Goal: Task Accomplishment & Management: Manage account settings

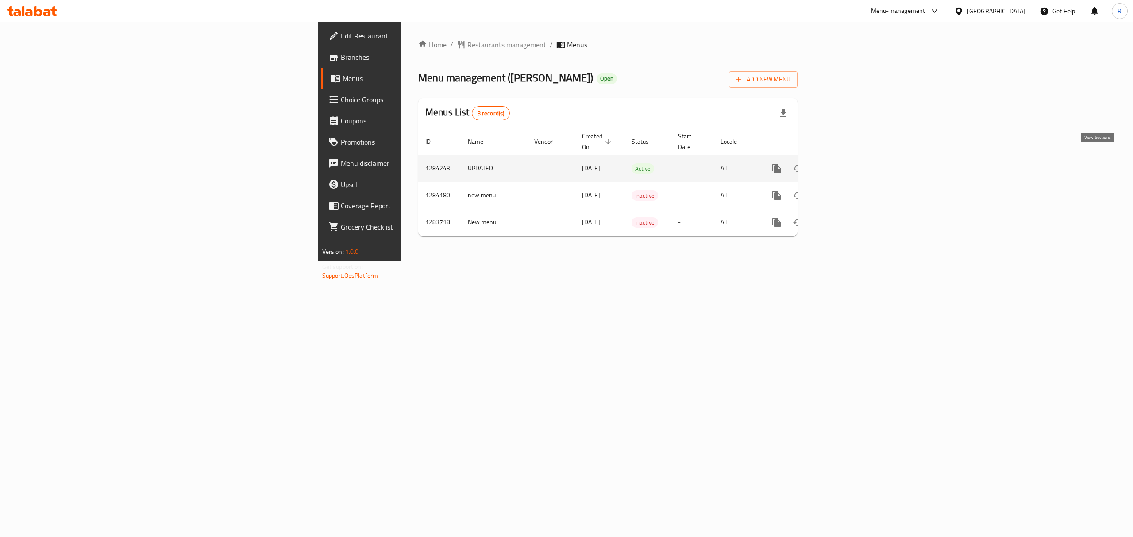
click at [846, 163] on icon "enhanced table" at bounding box center [840, 168] width 11 height 11
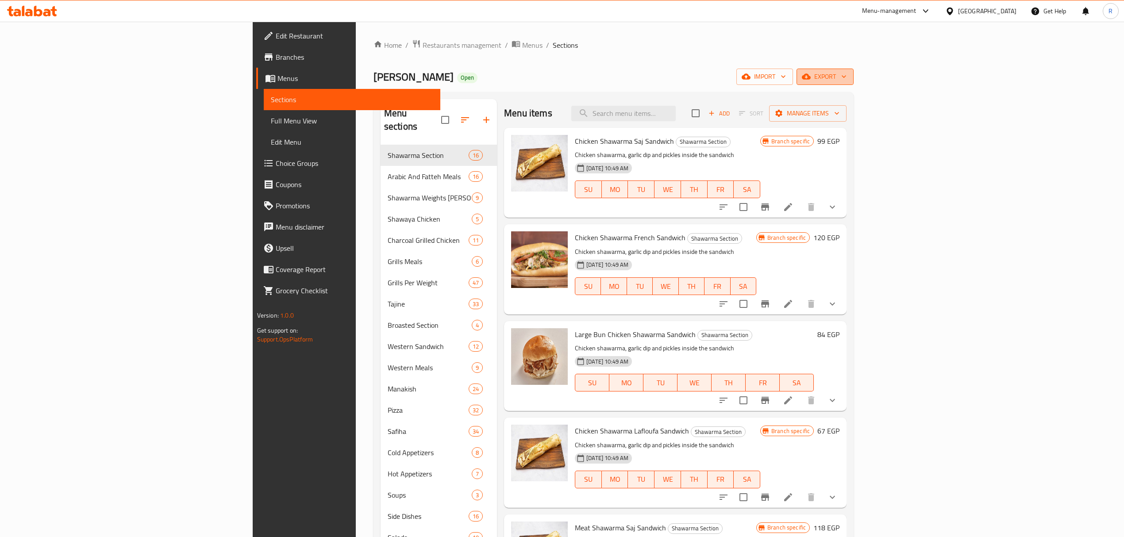
click at [846, 81] on span "export" at bounding box center [825, 76] width 43 height 11
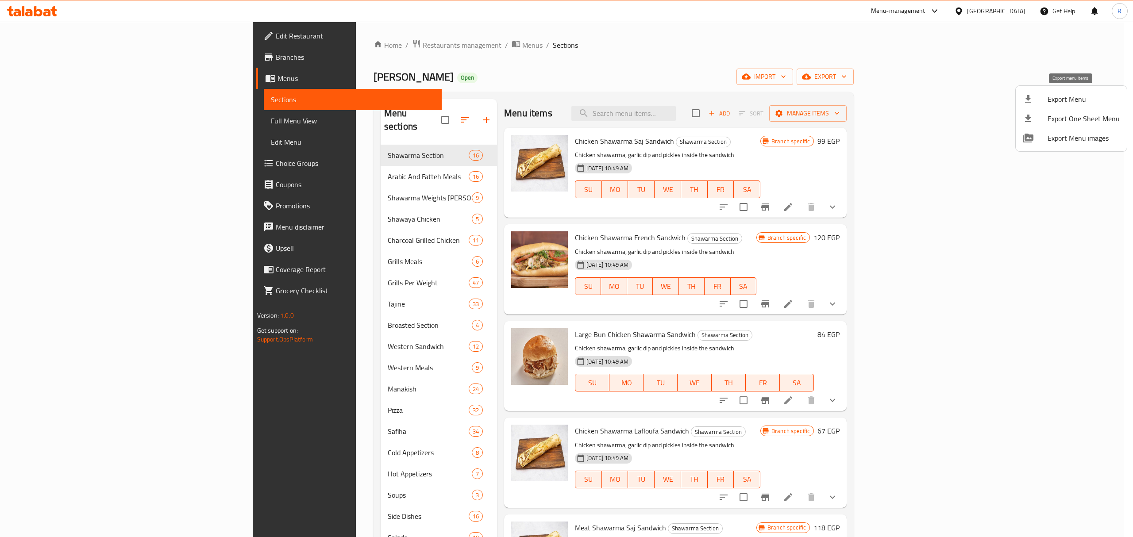
click at [1064, 102] on span "Export Menu" at bounding box center [1083, 99] width 72 height 11
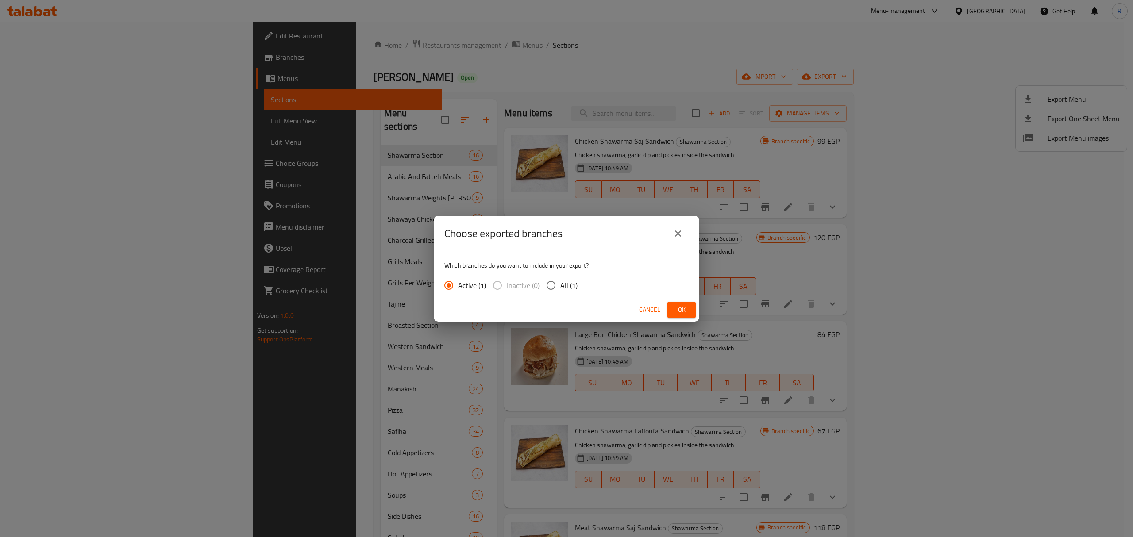
click at [684, 315] on button "Ok" at bounding box center [681, 310] width 28 height 16
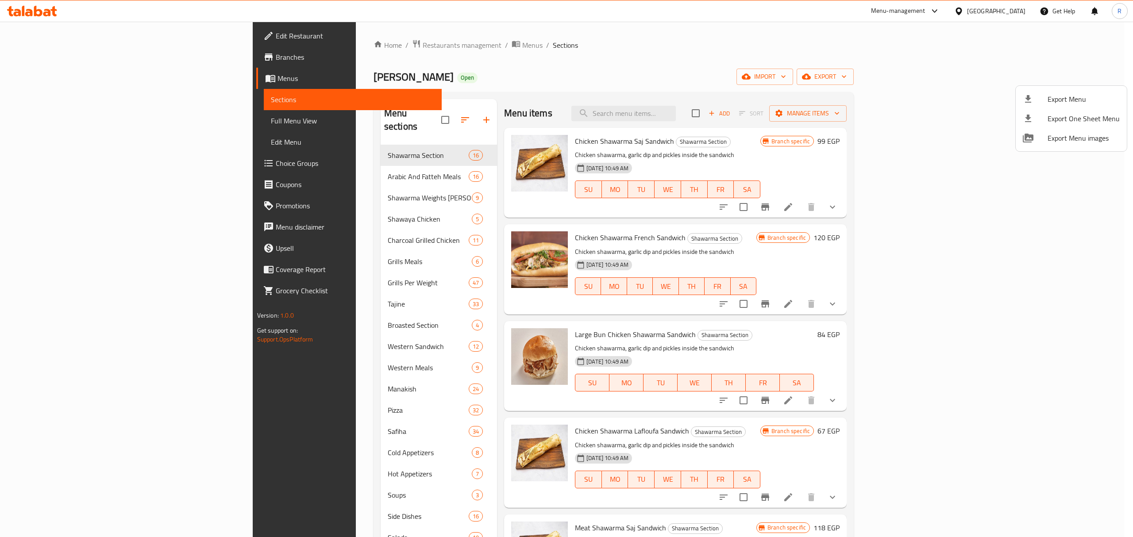
drag, startPoint x: 565, startPoint y: 62, endPoint x: 455, endPoint y: 12, distance: 121.6
click at [565, 63] on div at bounding box center [566, 268] width 1133 height 537
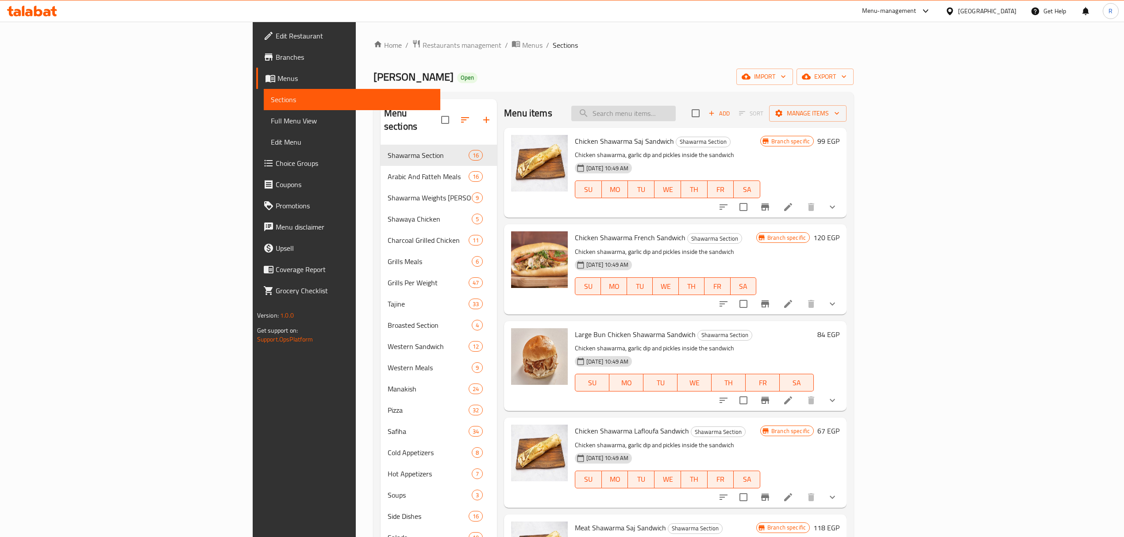
click at [676, 118] on input "search" at bounding box center [623, 113] width 104 height 15
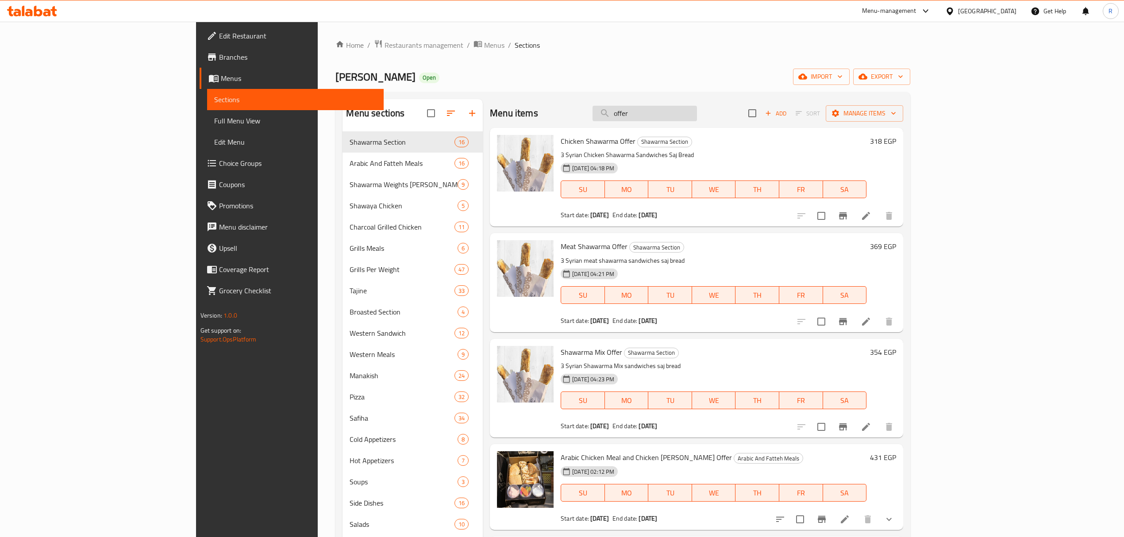
click at [692, 121] on input "offer" at bounding box center [644, 113] width 104 height 15
click at [691, 121] on input "offer" at bounding box center [644, 113] width 104 height 15
drag, startPoint x: 688, startPoint y: 122, endPoint x: 724, endPoint y: 117, distance: 36.2
paste input "صباع كفتة فراخ"
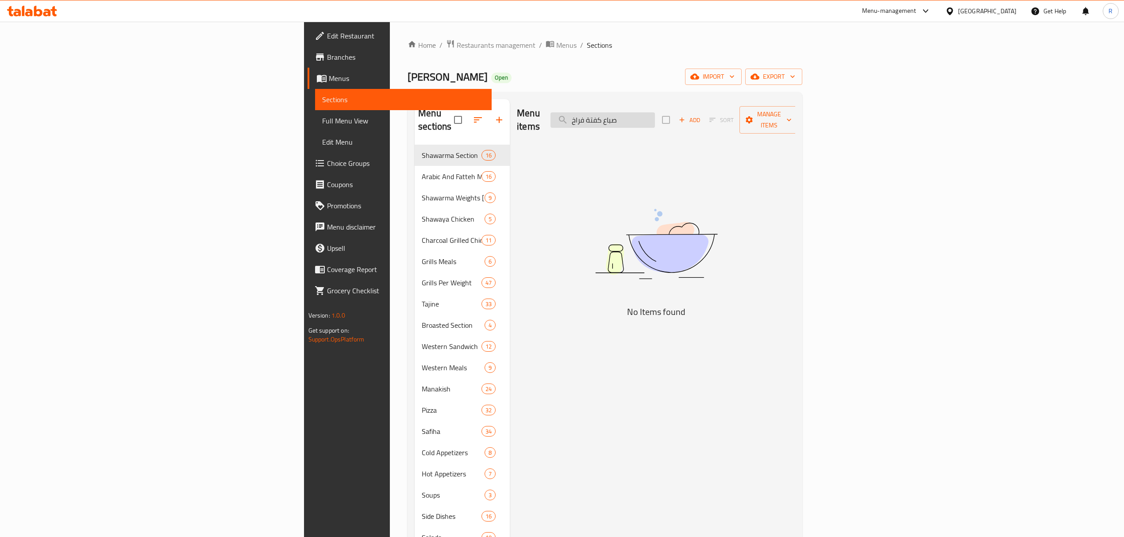
click at [655, 119] on input "صباع كفتة فراخ" at bounding box center [602, 119] width 104 height 15
paste input "وجبة عربي فراخ"
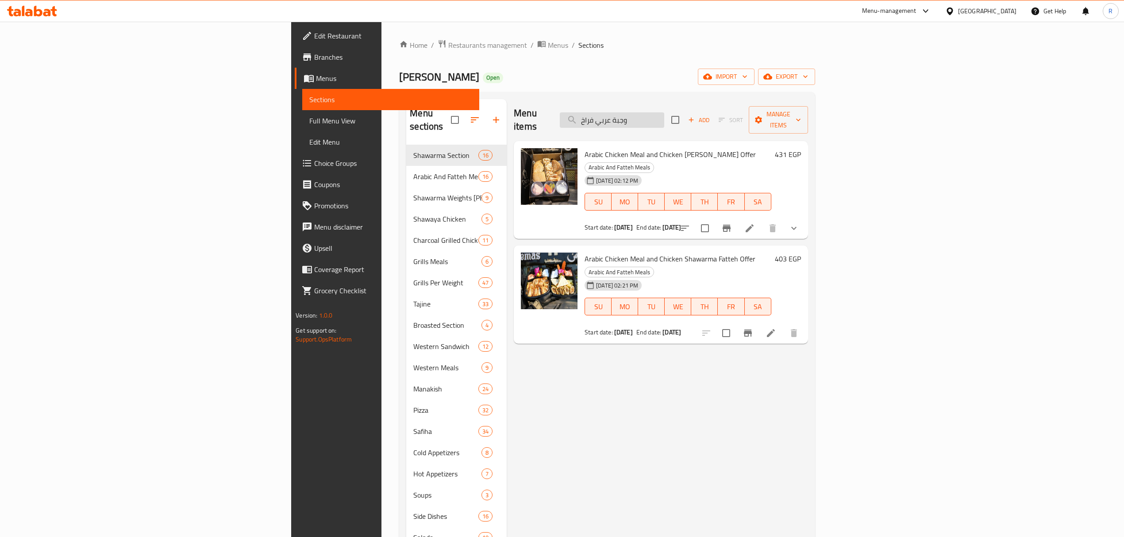
click at [664, 117] on input "وجبة عربي فراخ" at bounding box center [612, 119] width 104 height 15
paste input "بع فرخة مع ارز"
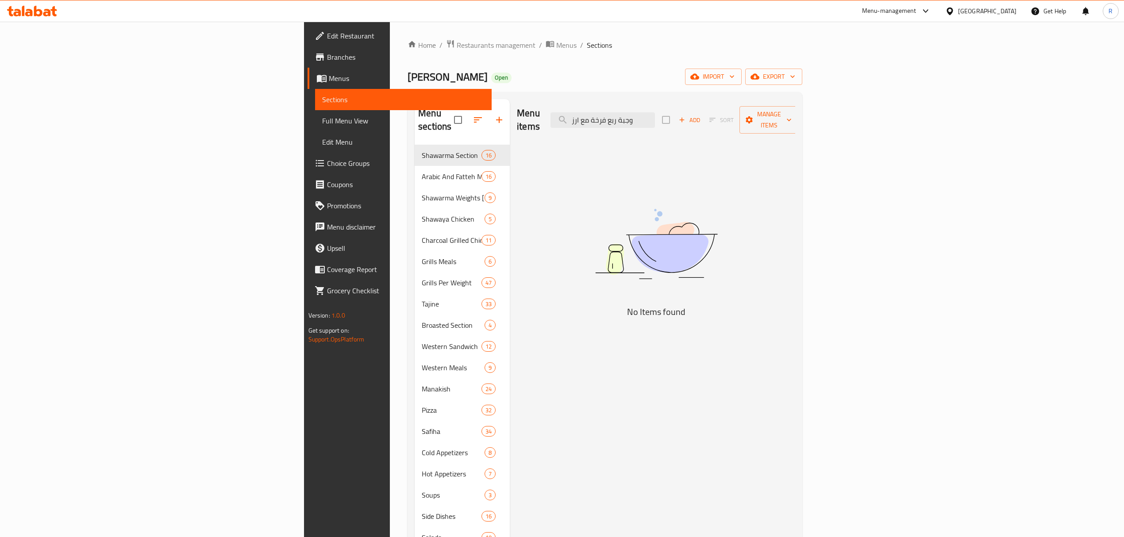
type input "وجبة ربع فرخة مع ارز"
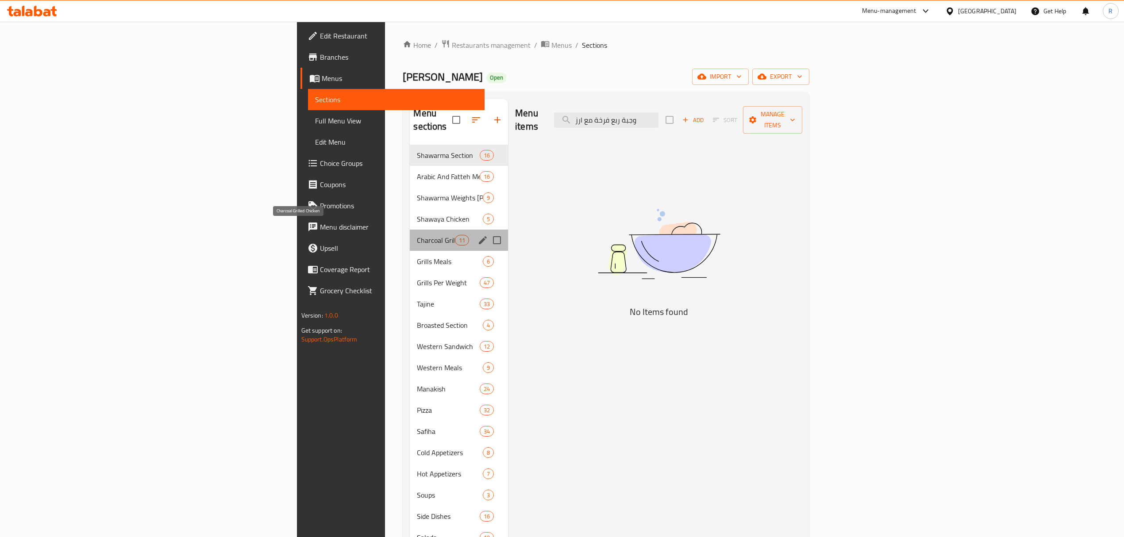
click at [417, 235] on span "Charcoal Grilled Chicken" at bounding box center [436, 240] width 38 height 11
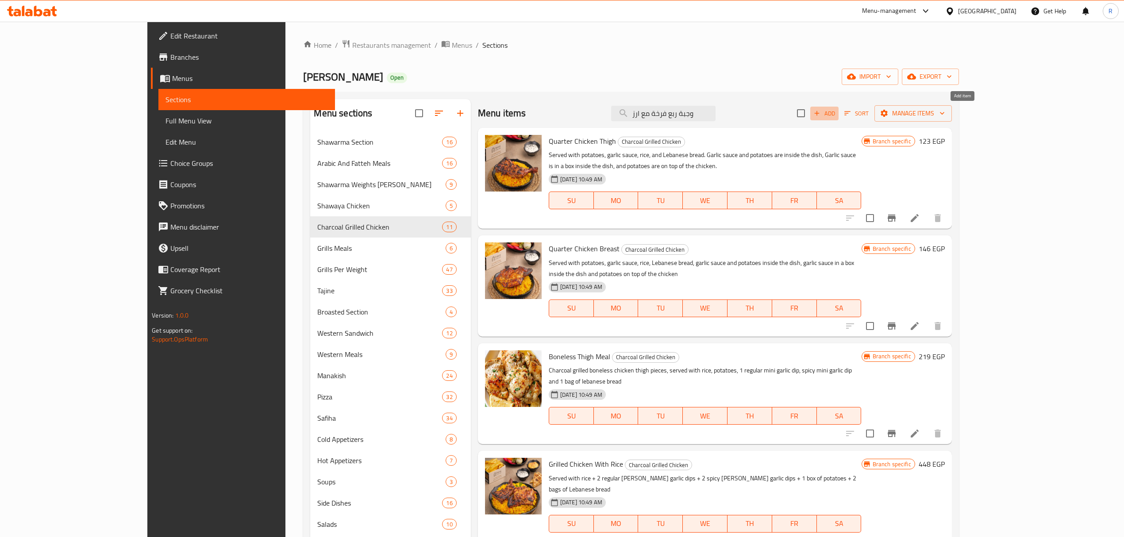
click at [821, 117] on icon "button" at bounding box center [817, 113] width 8 height 8
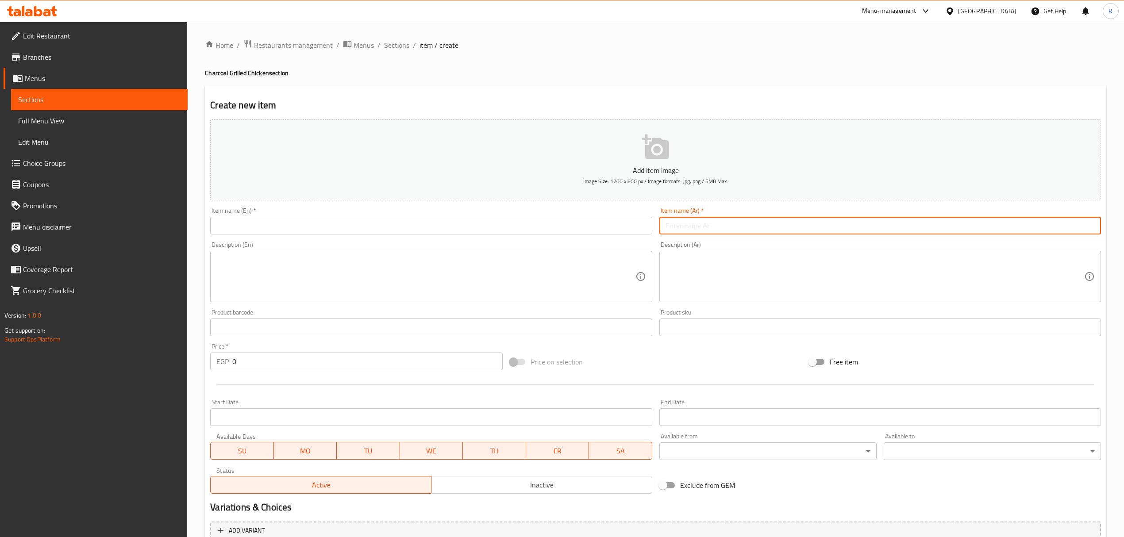
paste input "وجبة ربع فرخة مع ارز + صباع كفتة فراخ + صباع كفتة لحمة"
type input "وجبة ربع فرخة مع ارز + صباع كفتة فراخ + صباع كفتة لحمة"
click at [484, 493] on button "Inactive" at bounding box center [541, 485] width 221 height 18
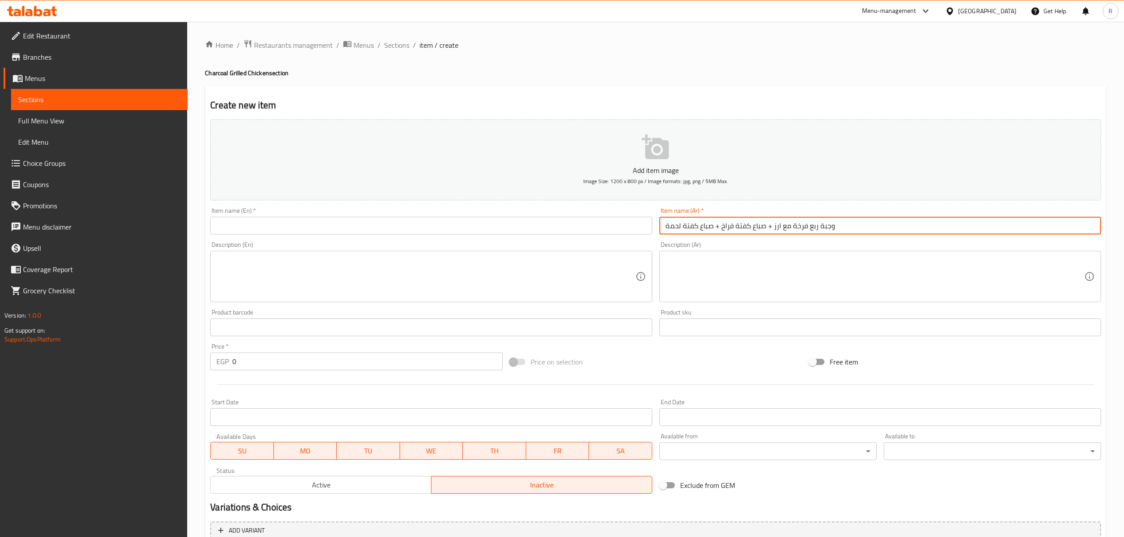
click at [800, 234] on input "وجبة ربع فرخة مع ارز + صباع كفتة فراخ + صباع كفتة لحمة" at bounding box center [880, 226] width 442 height 18
click at [294, 362] on input "0" at bounding box center [367, 362] width 270 height 18
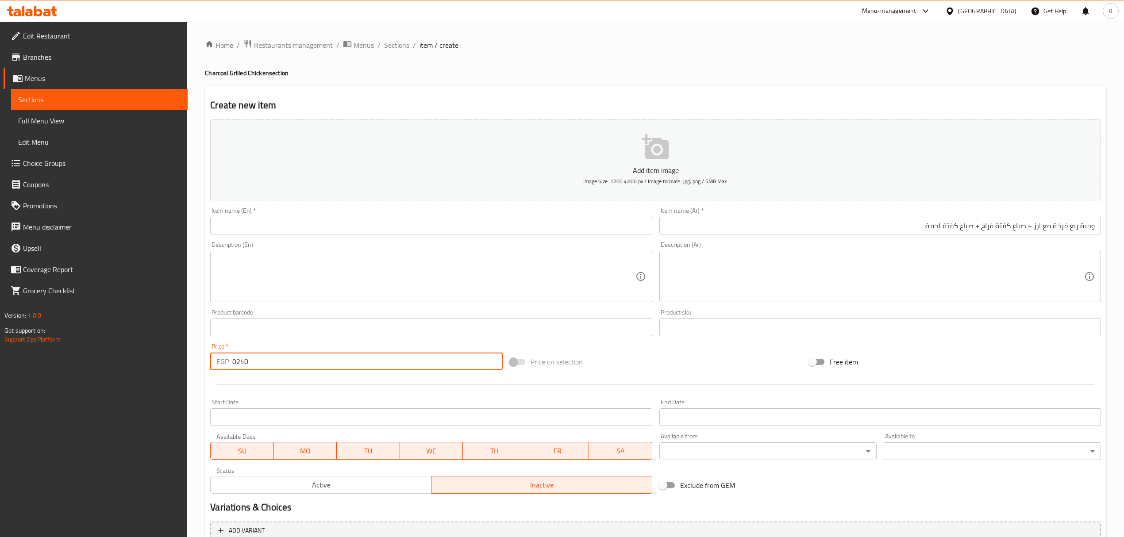
type input "0240"
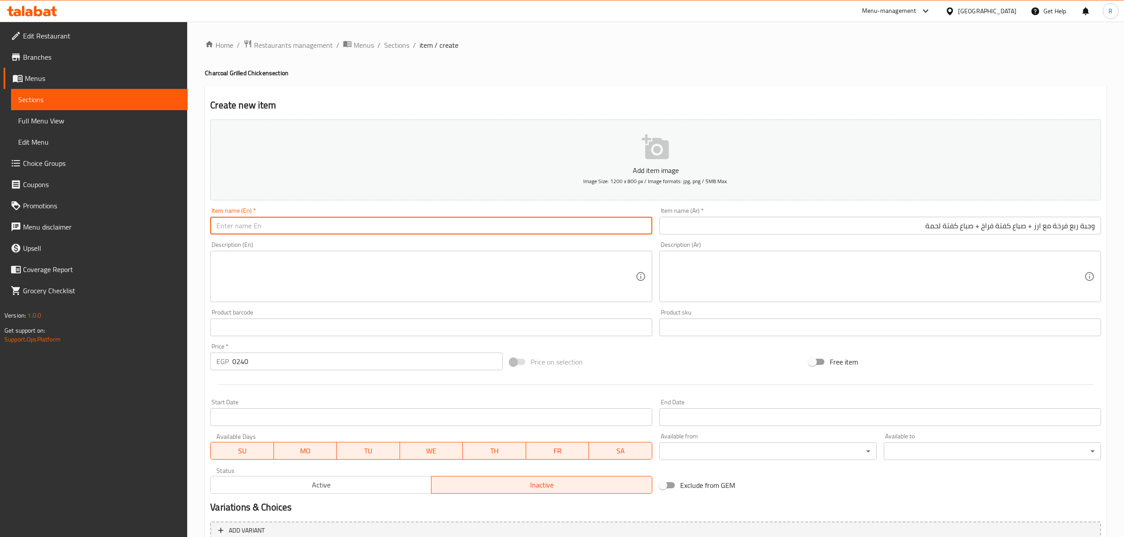
click at [320, 227] on input "text" at bounding box center [431, 226] width 442 height 18
click at [986, 223] on input "وجبة ربع فرخة مع ارز + صباع كفتة فراخ + صباع كفتة لحمة" at bounding box center [880, 226] width 442 height 18
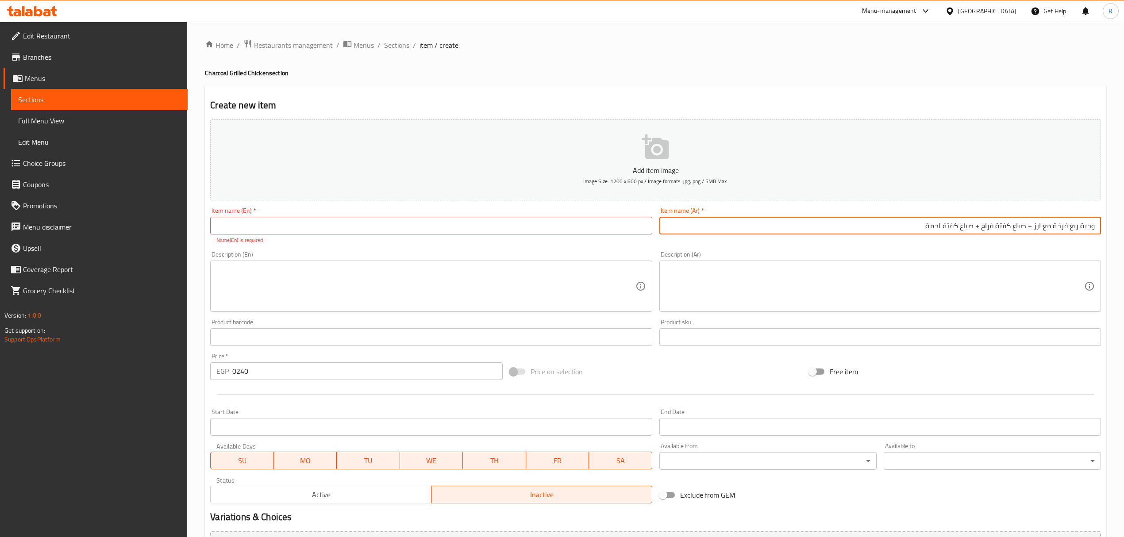
click at [1034, 229] on input "وجبة ربع فرخة مع ارز + صباع كفتة فراخ + صباع كفتة لحمة" at bounding box center [880, 226] width 442 height 18
click at [1024, 223] on input "وجبة ربع فرخة مع ارز صباع كفتة فراخ + صباع كفتة لحمة" at bounding box center [880, 226] width 442 height 18
type input "ا"
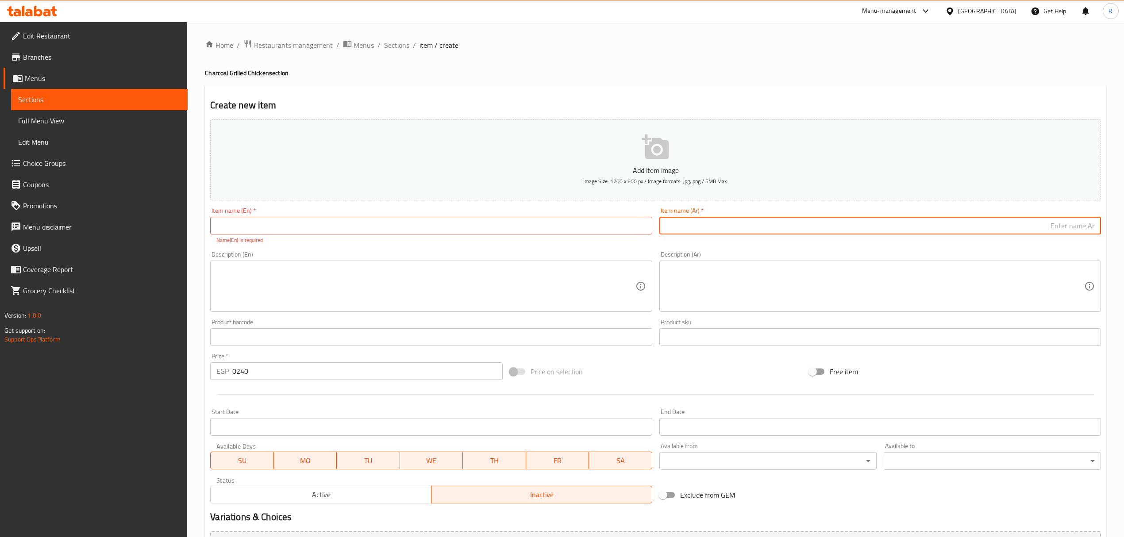
paste input "وجبة ربع فرخة مع ارز + صباع كفتة فراخ + صباع كفتة لحمة"
type input "وجبة ربع فرخة مع ارز + صباع كفتة فراخ + صباع كفتة لحمة"
drag, startPoint x: 1031, startPoint y: 227, endPoint x: 1019, endPoint y: 227, distance: 11.5
click at [1030, 227] on input "وجبة ربع فرخة مع ارز + صباع كفتة فراخ + صباع كفتة لحمة" at bounding box center [880, 226] width 442 height 18
click at [901, 227] on input "وجبة ربع فرخة مع ارز + صباع كفتة فراخ + صباع كفتة لحمة" at bounding box center [880, 226] width 442 height 18
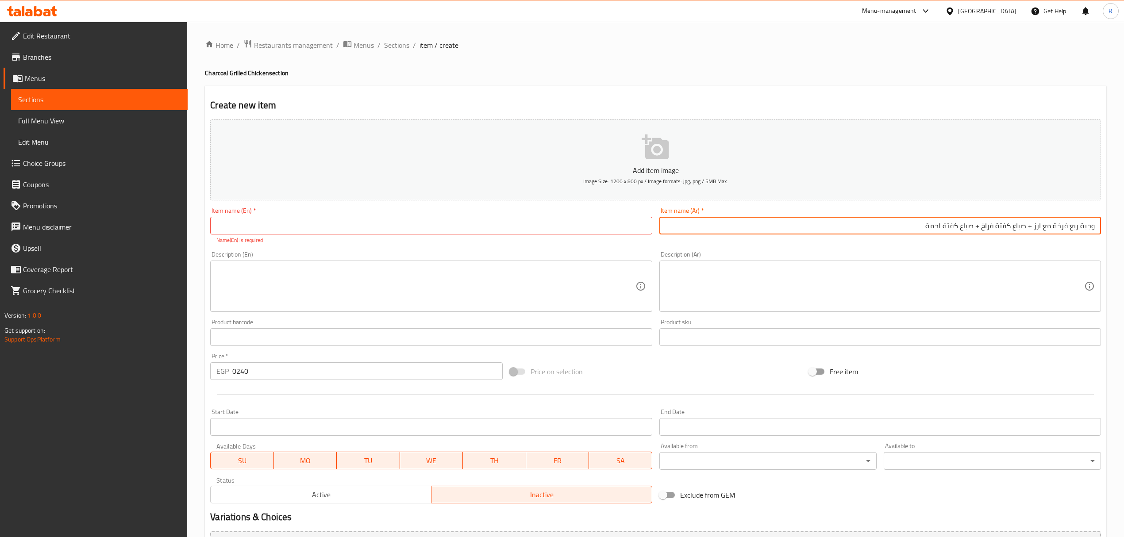
click at [901, 228] on input "وجبة ربع فرخة مع ارز + صباع كفتة فراخ + صباع كفتة لحمة" at bounding box center [880, 226] width 442 height 18
click at [903, 229] on input "وجبة ربع فرخة مع ارز + صباع كفتة فراخ + صباع كفتة لحمة" at bounding box center [880, 226] width 442 height 18
click at [931, 227] on input "وجبة ربع فرخة مع ارز + صباع كفتة فراخ + صباع كفتة لحمة" at bounding box center [880, 226] width 442 height 18
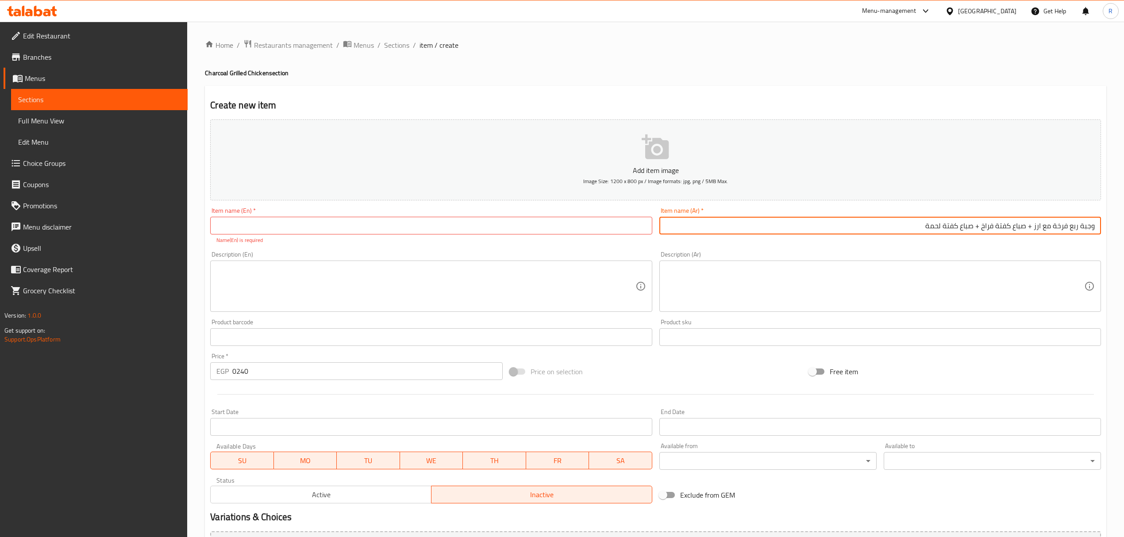
click at [970, 216] on div "Item name (Ar)   * وجبة ربع فرخة مع ارز + صباع كفتة فراخ + صباع كفتة لحمة Item …" at bounding box center [880, 221] width 442 height 27
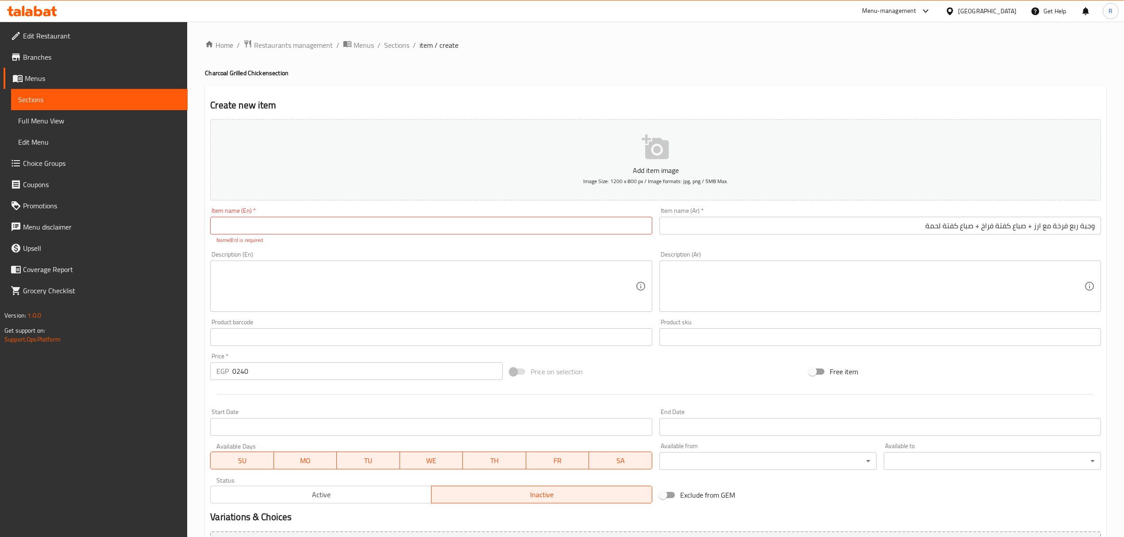
click at [972, 225] on input "وجبة ربع فرخة مع ارز + صباع كفتة فراخ + صباع كفتة لحمة" at bounding box center [880, 226] width 442 height 18
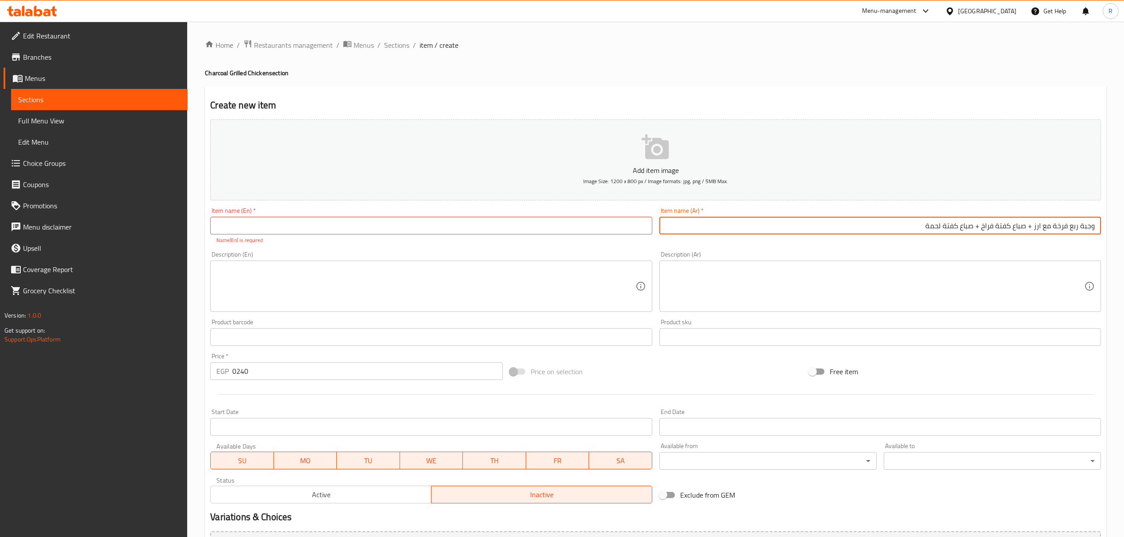
click at [973, 225] on input "وجبة ربع فرخة مع ارز + صباع كفتة فراخ + صباع كفتة لحمة" at bounding box center [880, 226] width 442 height 18
click at [402, 48] on span "Sections" at bounding box center [396, 45] width 25 height 11
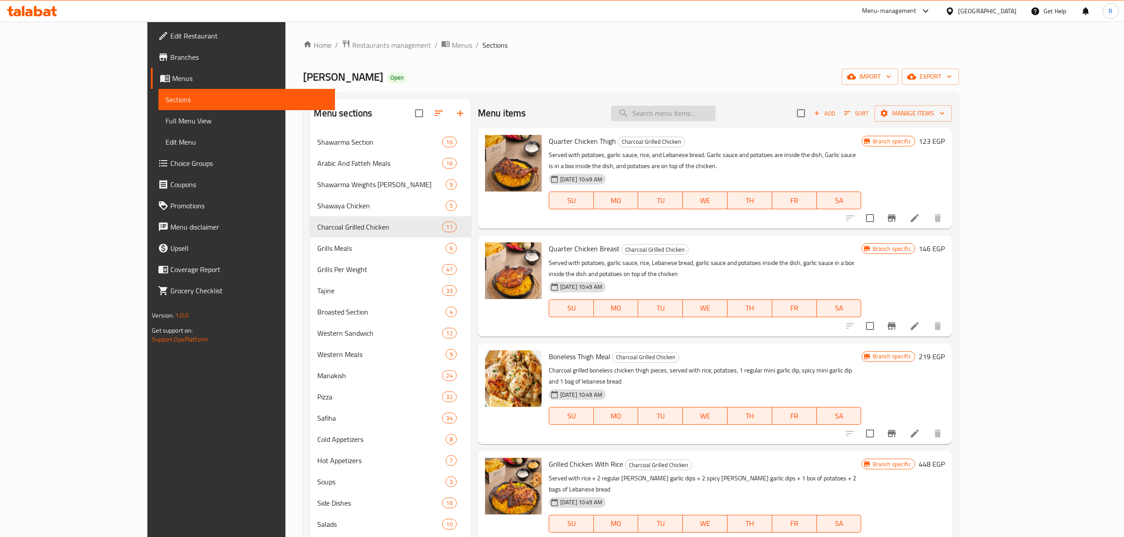
drag, startPoint x: 703, startPoint y: 115, endPoint x: 696, endPoint y: 119, distance: 7.5
click at [703, 116] on input "search" at bounding box center [663, 113] width 104 height 15
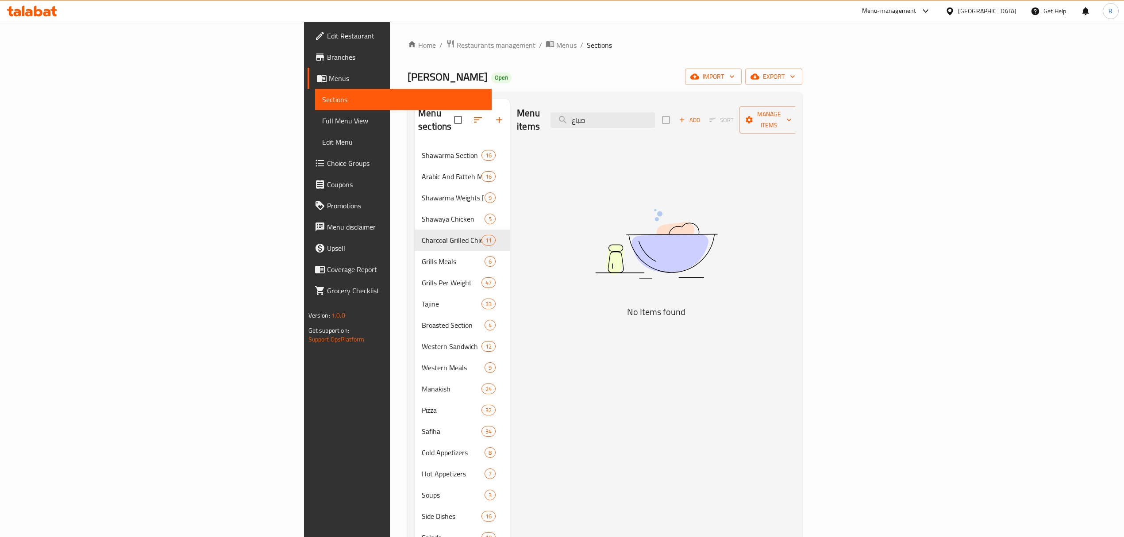
type input "صباع"
click at [686, 116] on icon "button" at bounding box center [682, 120] width 8 height 8
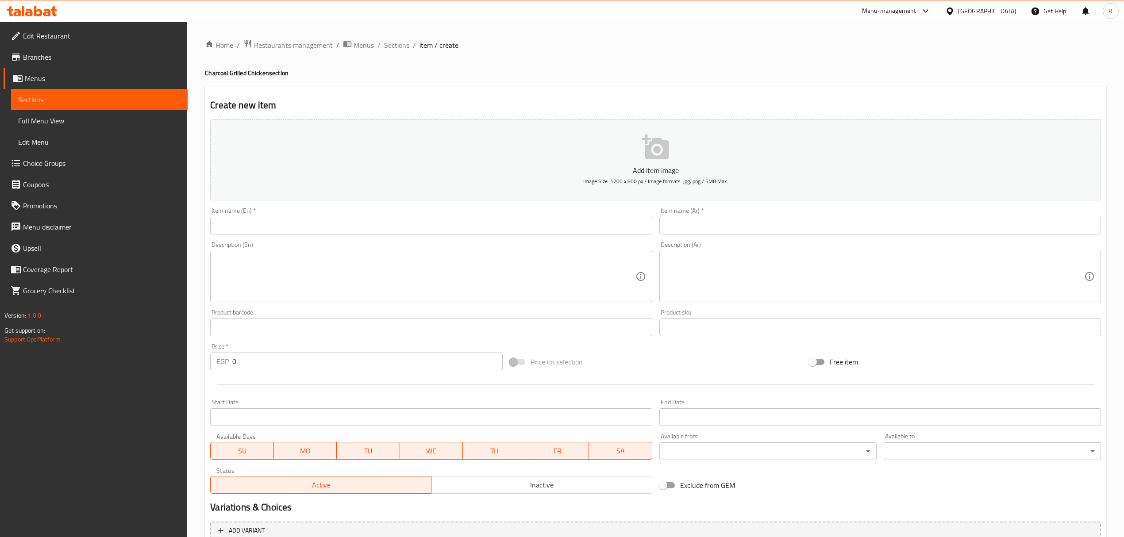
click at [744, 215] on div "Item name (Ar)   * Item name (Ar) *" at bounding box center [880, 221] width 442 height 27
click at [742, 221] on input "text" at bounding box center [880, 226] width 442 height 18
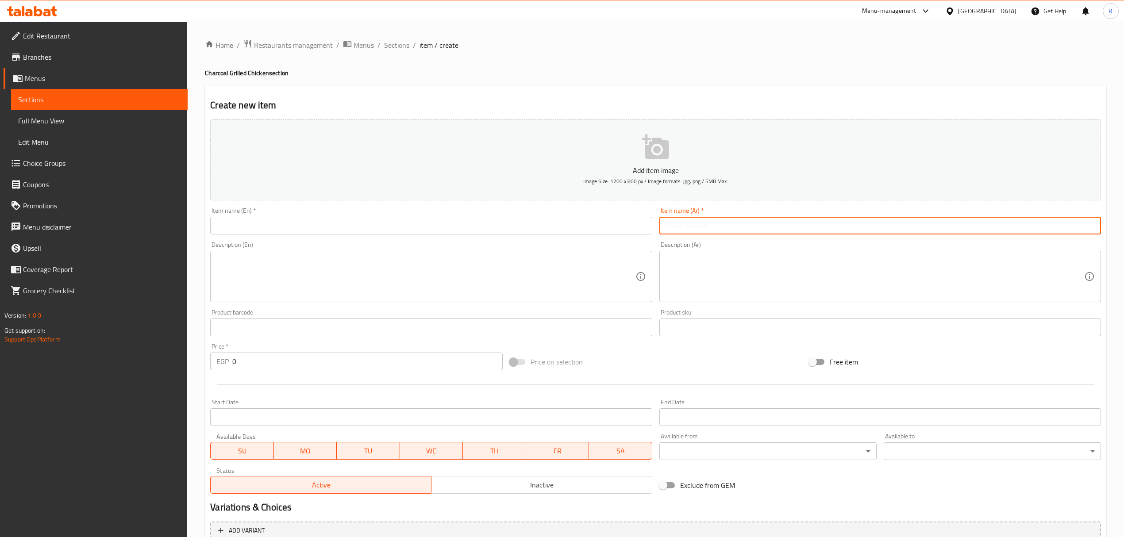
paste input "وجبة ربع فرخة مع ارز + صباع كفتة فراخ + صباع كفتة لحمة"
click at [1053, 227] on input "وجبة ربع فرخة مع ارز + صباع كفتة فراخ + صباع كفتة لحمة" at bounding box center [880, 226] width 442 height 18
click at [915, 229] on input "وجبة ربع فرخة مشوية على الفحم مع ارز + صباع كفتة فراخ + صباع كفتة لحمة" at bounding box center [880, 226] width 442 height 18
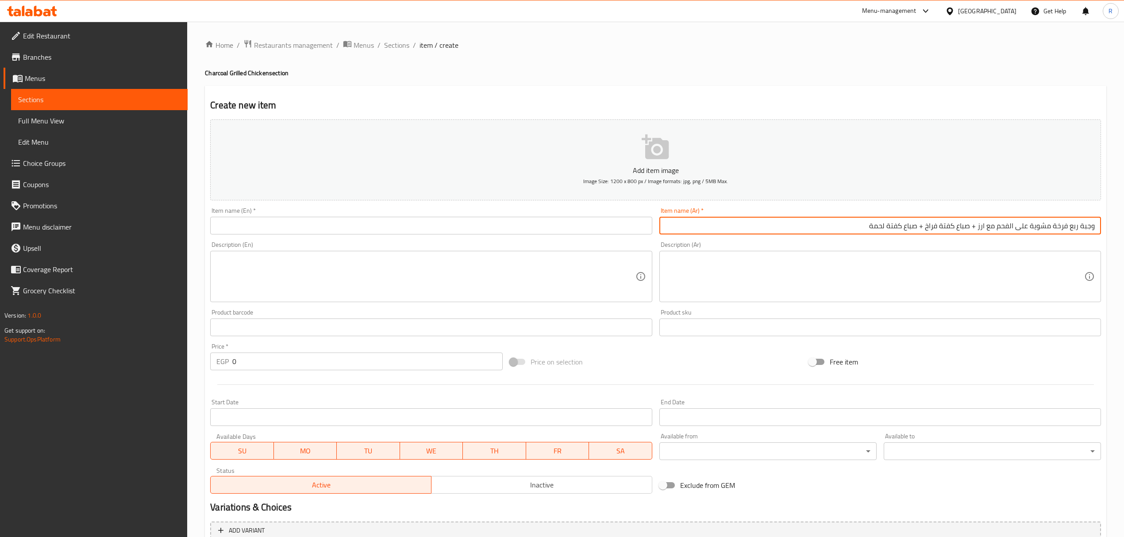
type input "وجبة ربع فرخة مشوية على الفحم مع ارز + صباع كفتة فراخ + صباع كفتة لحمة"
click at [323, 230] on input "text" at bounding box center [431, 226] width 442 height 18
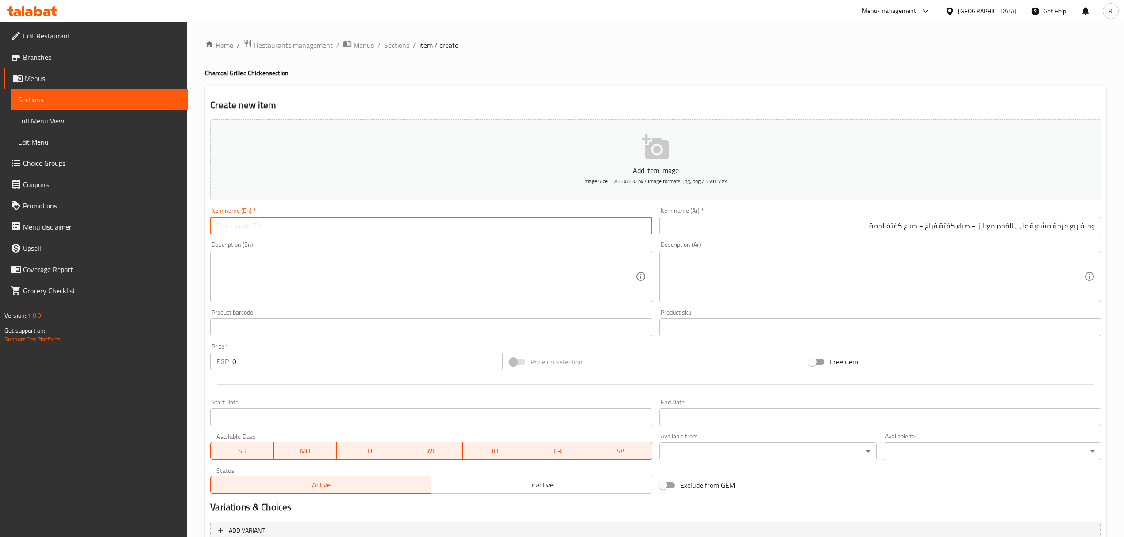
paste input "A quarter chicken meal grilled on charcoal with rice, chicken kofta fingers, an…"
drag, startPoint x: 223, startPoint y: 225, endPoint x: 209, endPoint y: 228, distance: 14.5
click at [209, 228] on div "Item name (En)   * A quarter chicken meal grilled on charcoal with rice, chicke…" at bounding box center [431, 221] width 449 height 34
click at [311, 225] on input "quarter chicken meal grilled on charcoal with rice, chicken kofta fingers, and …" at bounding box center [431, 226] width 442 height 18
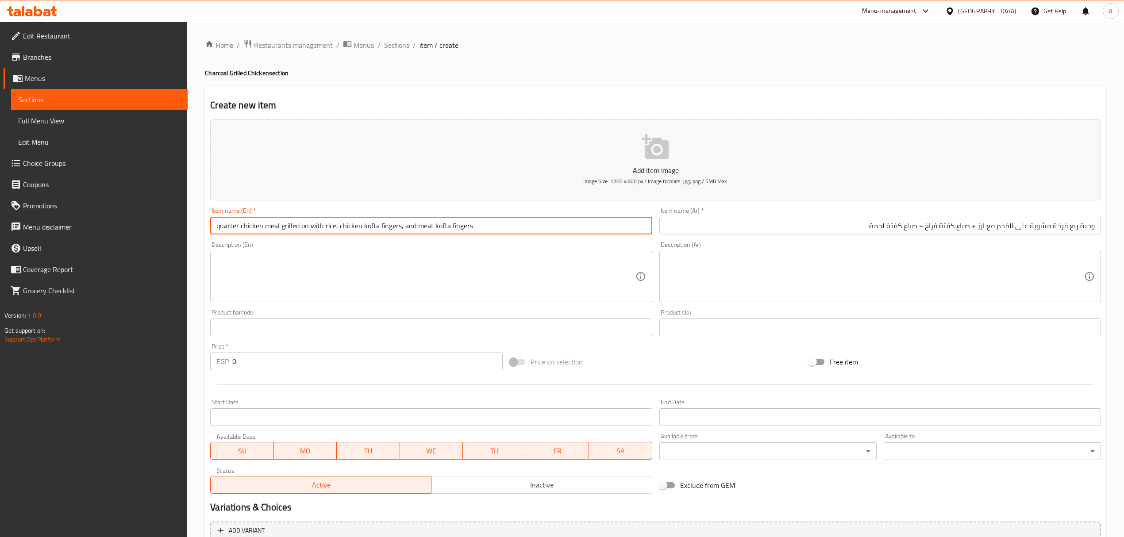
click at [241, 228] on input "quarter chicken meal grilled on with rice, chicken kofta fingers, and meat koft…" at bounding box center [431, 226] width 442 height 18
paste input "arcoal ch"
click at [316, 227] on input "quarter charcoal chicken meal grilled on with rice, chicken kofta fingers, and …" at bounding box center [431, 226] width 442 height 18
click at [267, 227] on input "quarter charcoal chicken meal on with rice, chicken kofta fingers, and meat kof…" at bounding box center [431, 226] width 442 height 18
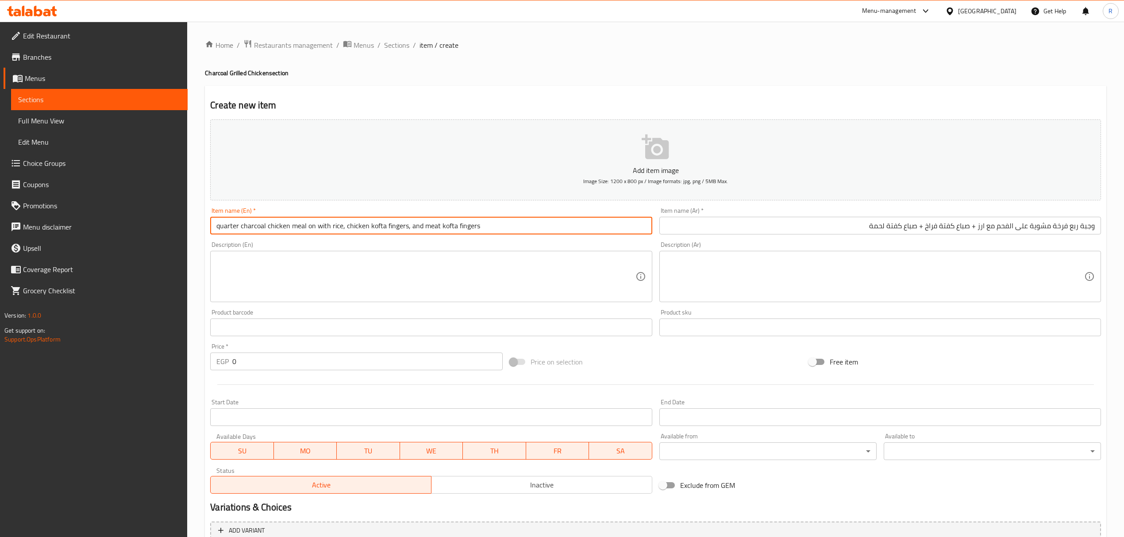
paste input "grilled"
click at [328, 227] on input "quarter charcoal grilled chicken meal on with rice, chicken kofta fingers, and …" at bounding box center [431, 226] width 442 height 18
click at [353, 227] on input "quarter charcoal grilled chicken meal with rice, chicken kofta fingers, and mea…" at bounding box center [431, 226] width 442 height 18
click at [425, 229] on input "quarter charcoal grilled chicken meal with rice and chicken kofta fingers, and …" at bounding box center [431, 226] width 442 height 18
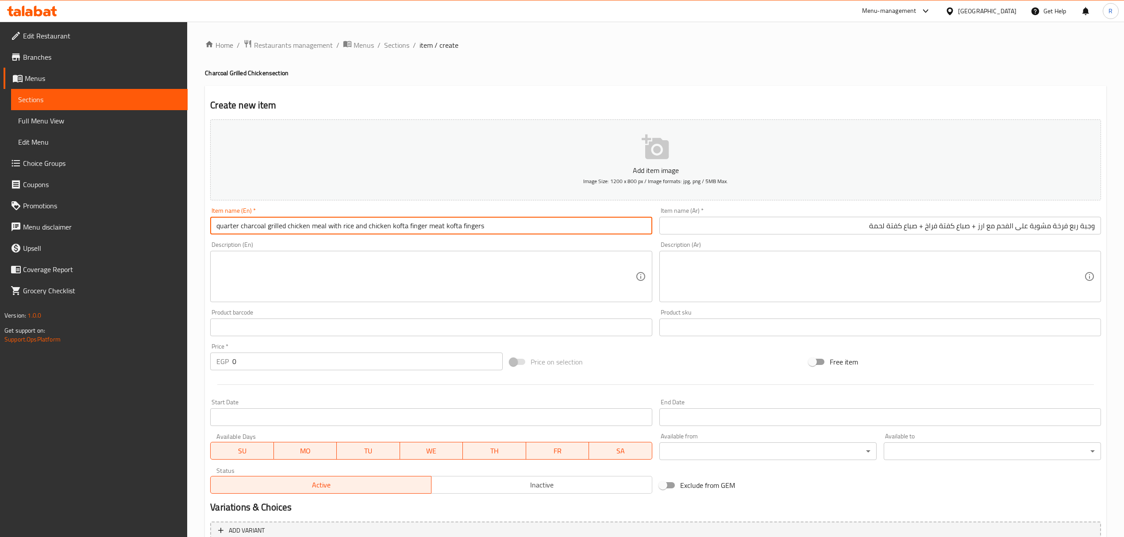
click at [358, 225] on input "quarter charcoal grilled chicken meal with rice and chicken kofta finger meat k…" at bounding box center [431, 226] width 442 height 18
click at [355, 225] on input "quarter charcoal grilled chicken meal with rice and chicken kofta finger meat k…" at bounding box center [431, 226] width 442 height 18
click at [331, 227] on input "quarter charcoal grilled chicken meal with rice with chicken kofta finger meat …" at bounding box center [431, 226] width 442 height 18
click at [330, 227] on input "quarter charcoal grilled chicken meal with rice with chicken kofta finger meat …" at bounding box center [431, 226] width 442 height 18
click at [484, 225] on input "quarter charcoal grilled chicken meal and rice with chicken kofta finger meat k…" at bounding box center [431, 226] width 442 height 18
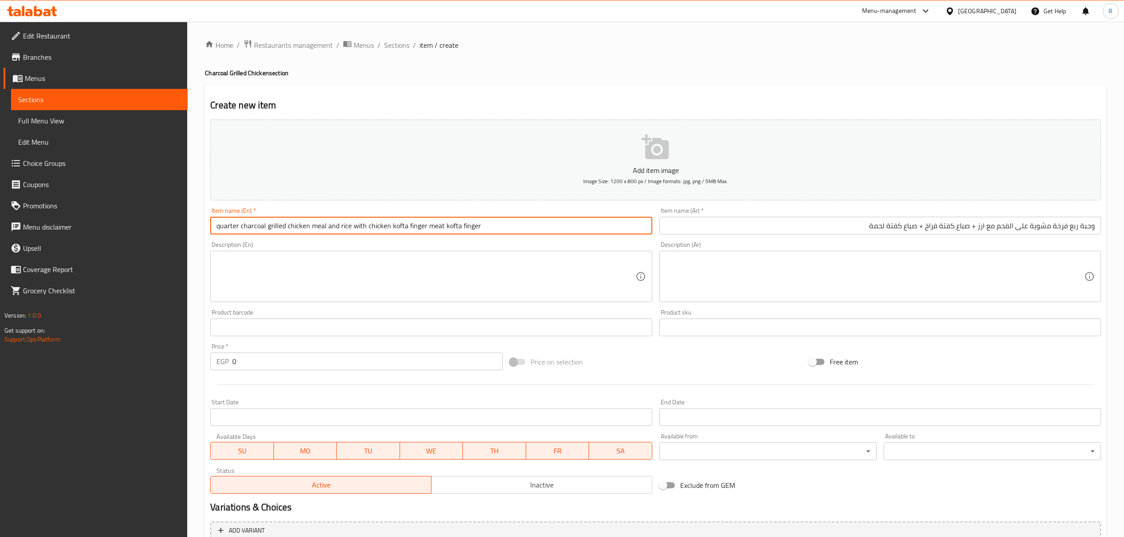
click at [484, 225] on input "quarter charcoal grilled chicken meal and rice with chicken kofta finger meat k…" at bounding box center [431, 226] width 442 height 18
click at [369, 224] on input "Quarter Charcoal Grilled Chicken Meal and Rice with Chicken Kofta Finger Meat K…" at bounding box center [431, 226] width 442 height 18
click at [365, 229] on input "Quarter Charcoal Grilled Chicken Meal and Rice with Chicken Kofta Finger Meat K…" at bounding box center [431, 226] width 442 height 18
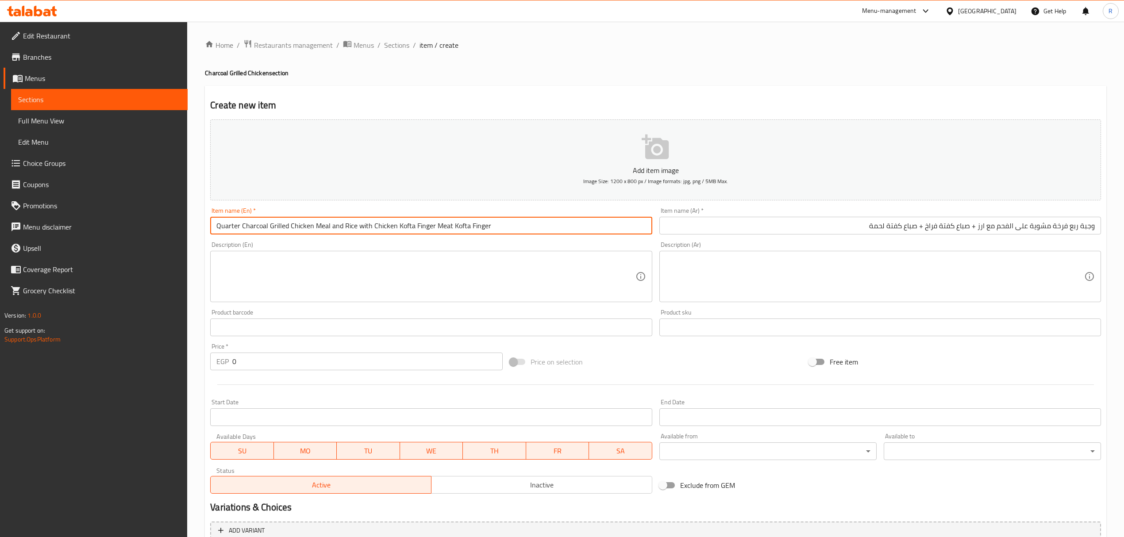
click at [365, 229] on input "Quarter Charcoal Grilled Chicken Meal and Rice with Chicken Kofta Finger Meat K…" at bounding box center [431, 226] width 442 height 18
click at [335, 229] on input "Quarter Charcoal Grilled Chicken Meal and Rice With Chicken Kofta Finger Meat K…" at bounding box center [431, 226] width 442 height 18
type input "Quarter Charcoal Grilled Chicken Meal And Rice With Chicken Kofta Finger Meat K…"
click at [358, 272] on textarea at bounding box center [425, 277] width 419 height 42
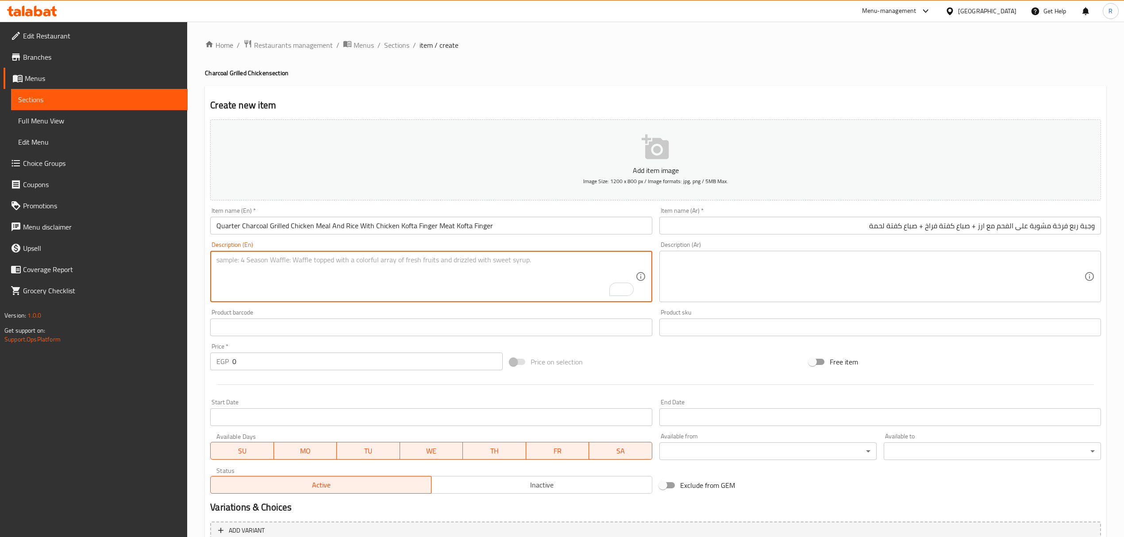
click at [319, 356] on input "0" at bounding box center [367, 362] width 270 height 18
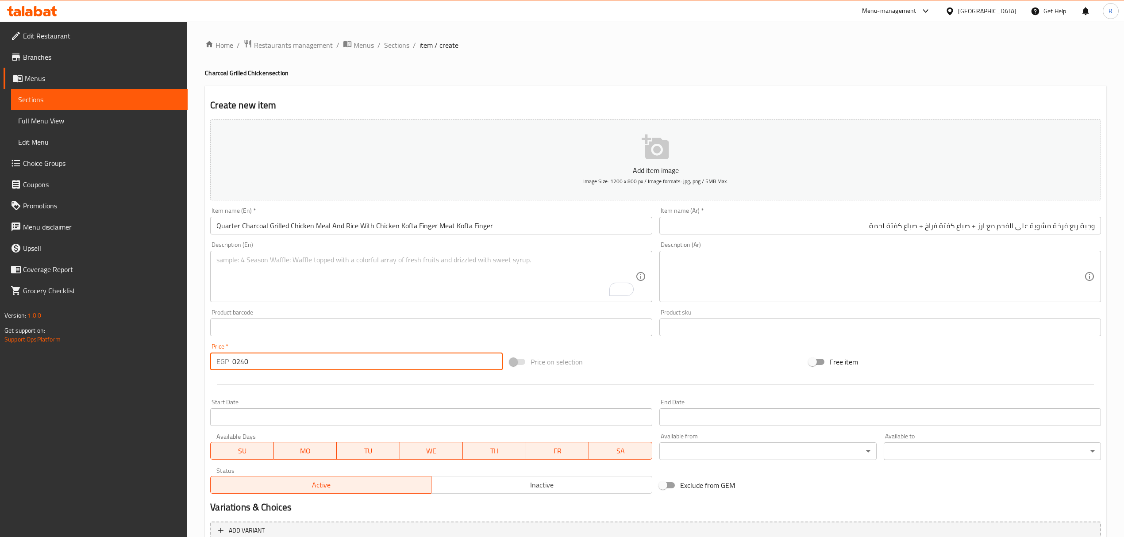
type input "0240"
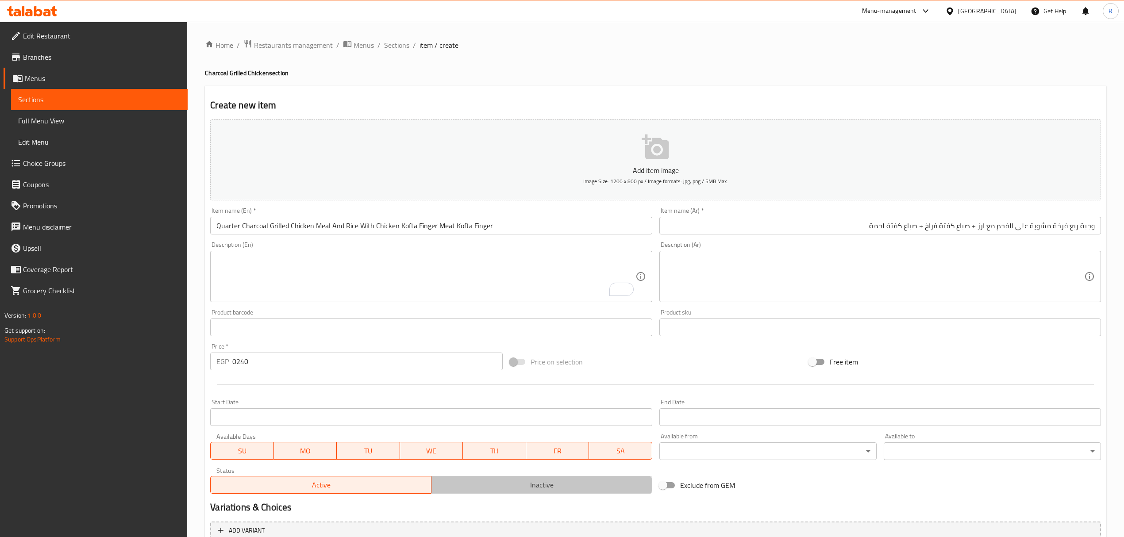
click at [571, 486] on span "Inactive" at bounding box center [542, 485] width 214 height 13
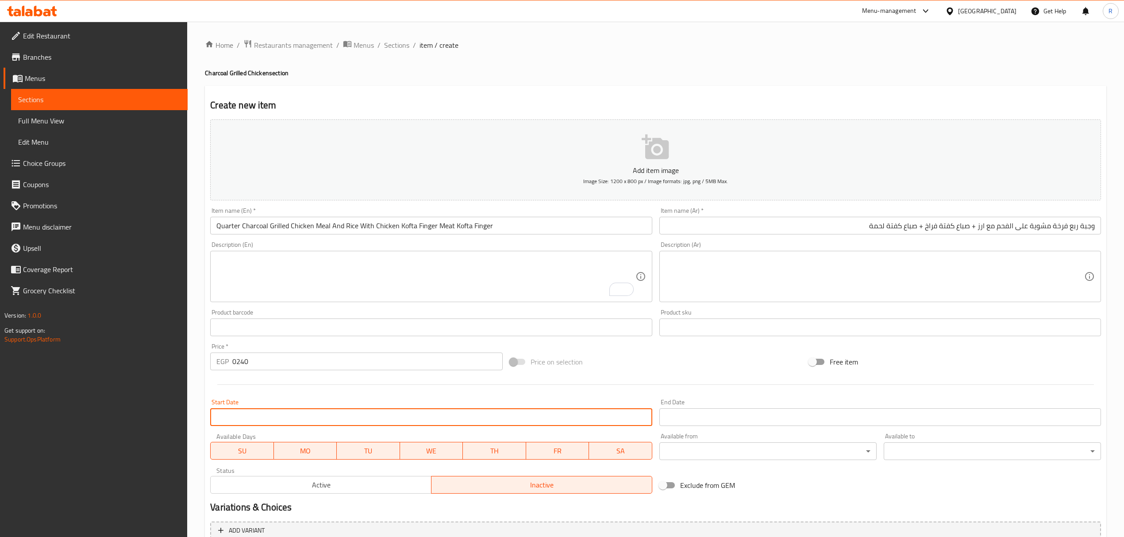
click at [405, 418] on input "Start Date" at bounding box center [431, 417] width 442 height 18
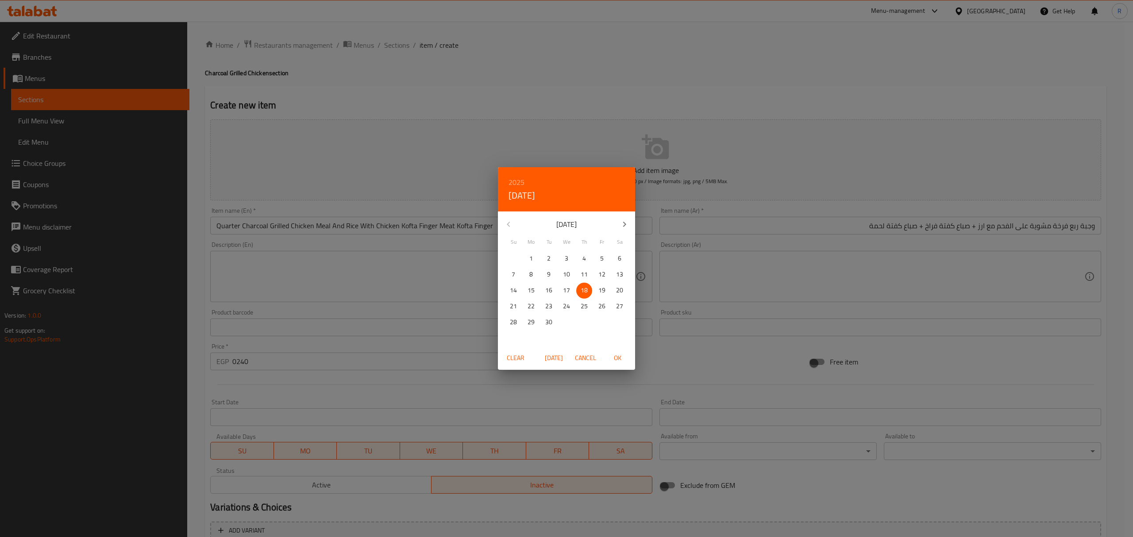
click at [611, 360] on span "OK" at bounding box center [617, 358] width 21 height 11
type input "[DATE]"
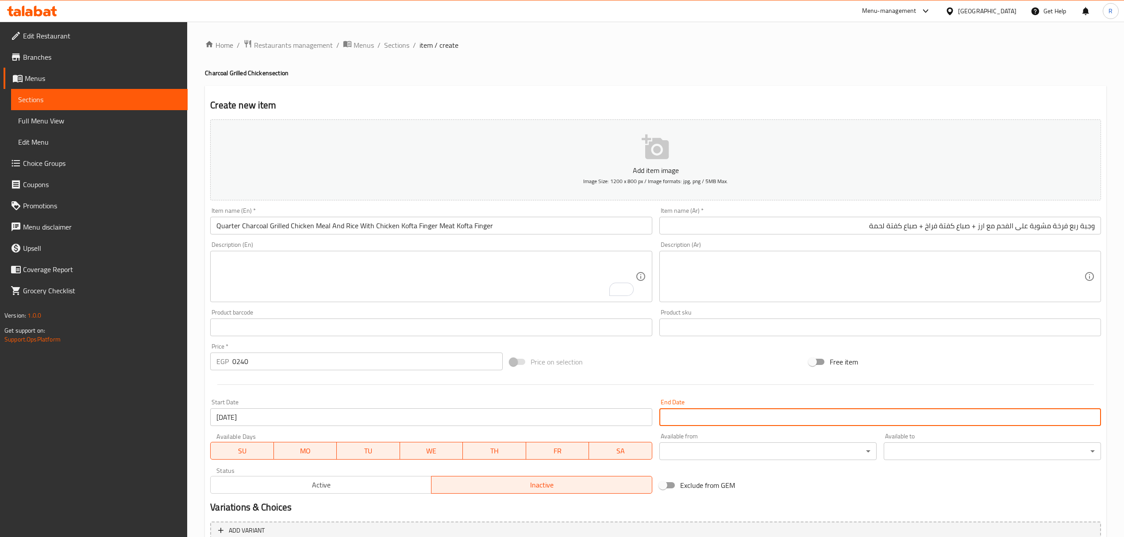
click at [706, 418] on input "Start Date" at bounding box center [880, 417] width 442 height 18
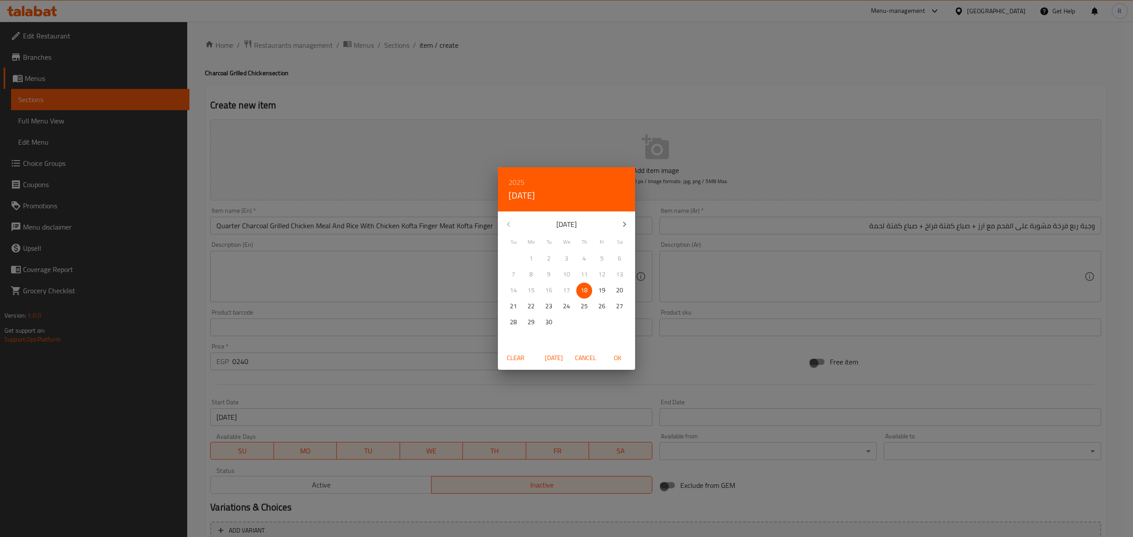
click at [629, 217] on button "button" at bounding box center [624, 224] width 21 height 21
click at [602, 324] on p "31" at bounding box center [601, 322] width 7 height 11
click at [618, 358] on span "OK" at bounding box center [617, 358] width 21 height 11
type input "[DATE]"
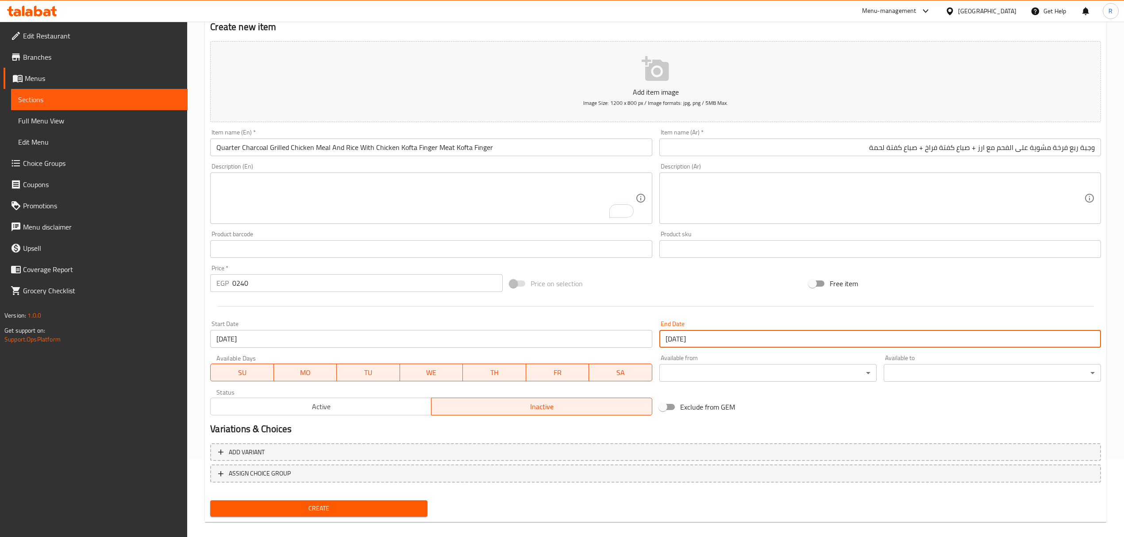
scroll to position [87, 0]
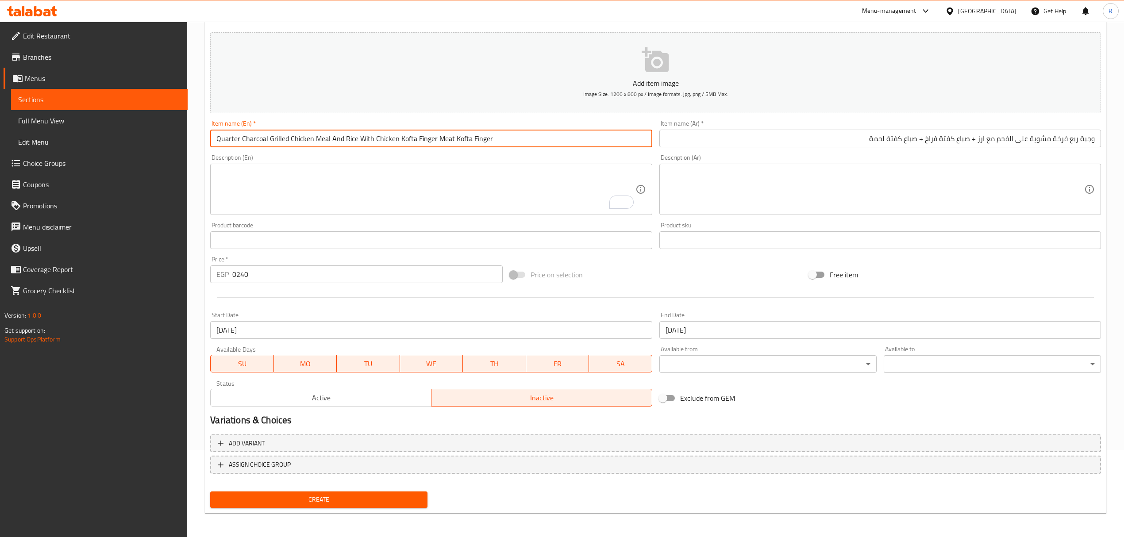
click at [471, 135] on input "Quarter Charcoal Grilled Chicken Meal And Rice With Chicken Kofta Finger Meat K…" at bounding box center [431, 139] width 442 height 18
drag, startPoint x: 365, startPoint y: 497, endPoint x: 390, endPoint y: 492, distance: 25.7
click at [365, 496] on span "Create" at bounding box center [318, 499] width 203 height 11
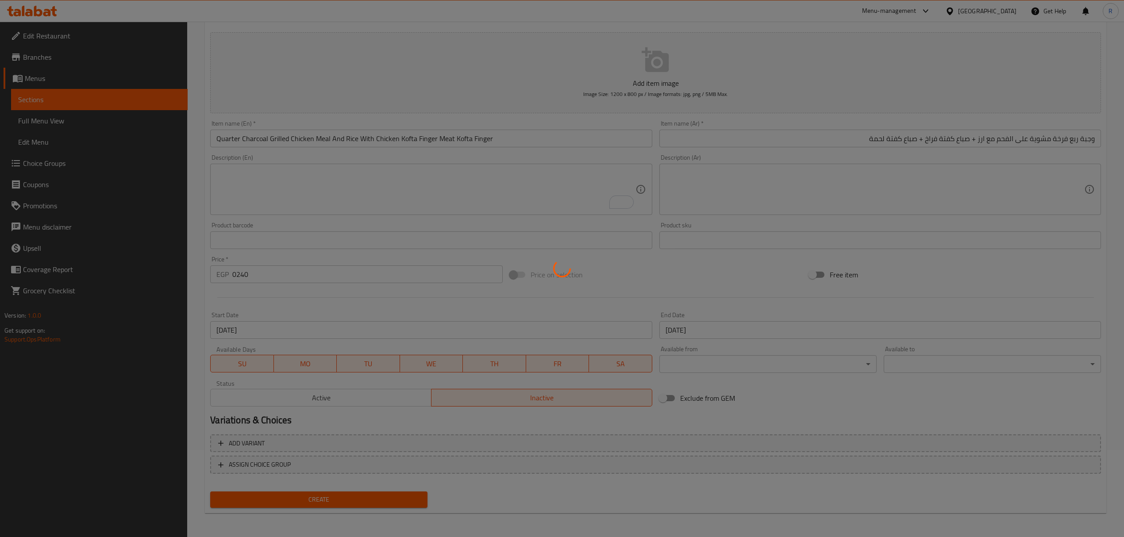
type input "0"
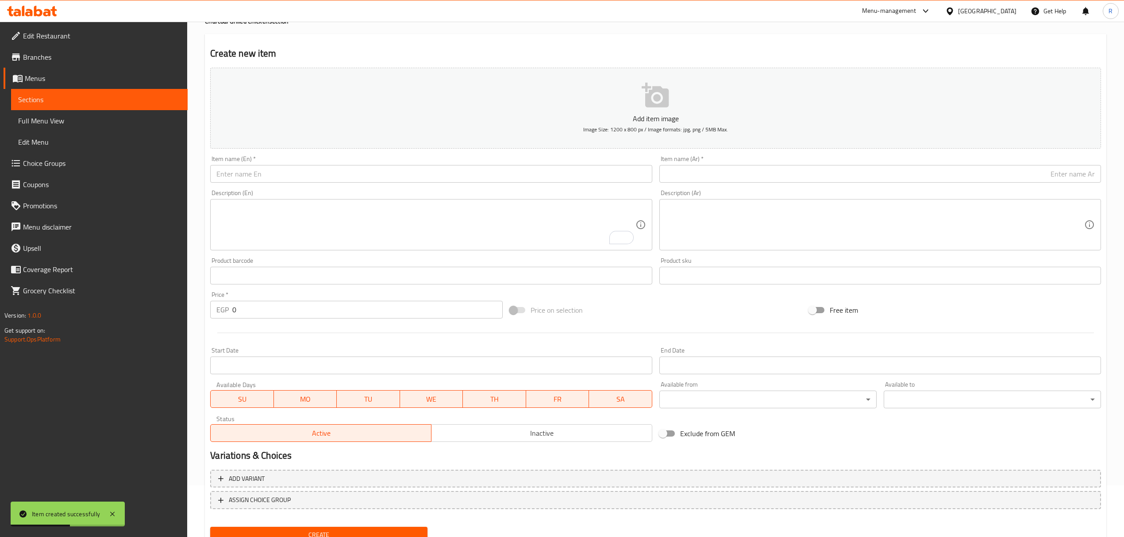
scroll to position [0, 0]
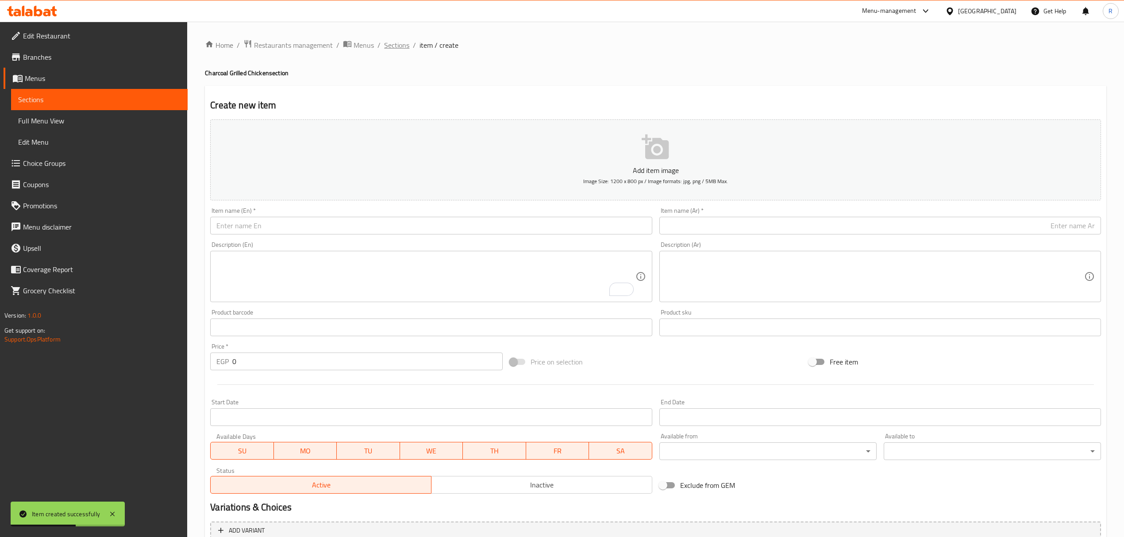
click at [399, 44] on span "Sections" at bounding box center [396, 45] width 25 height 11
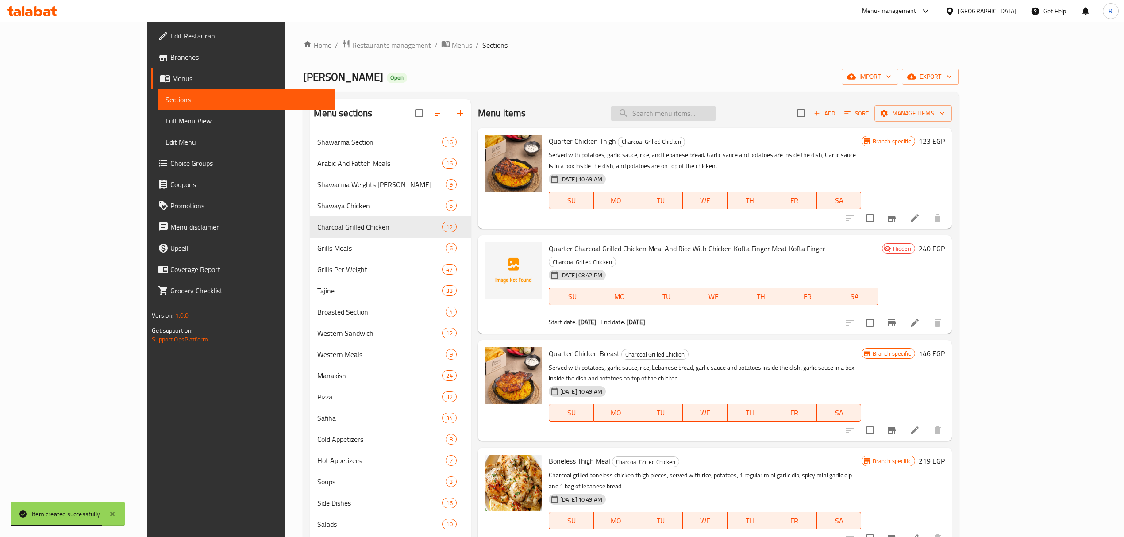
click at [692, 112] on input "search" at bounding box center [663, 113] width 104 height 15
paste input "Quarter Charcoal Grilled Chicken Meal And Rice With Chicken Kofta Finger Meat K…"
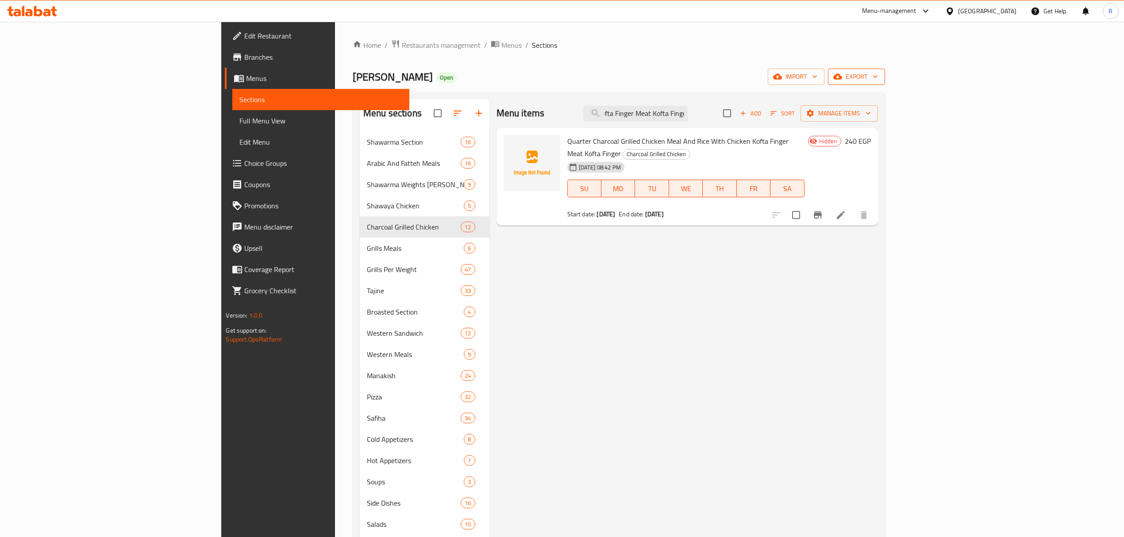
type input "Quarter Charcoal Grilled Chicken Meal And Rice With Chicken Kofta Finger Meat K…"
click at [878, 78] on span "export" at bounding box center [856, 76] width 43 height 11
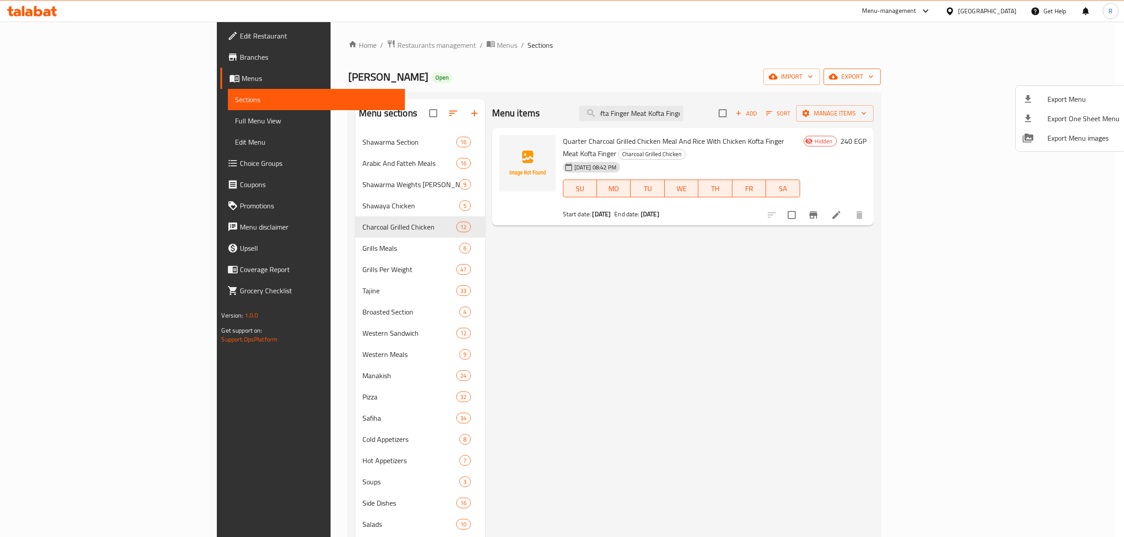
scroll to position [0, 0]
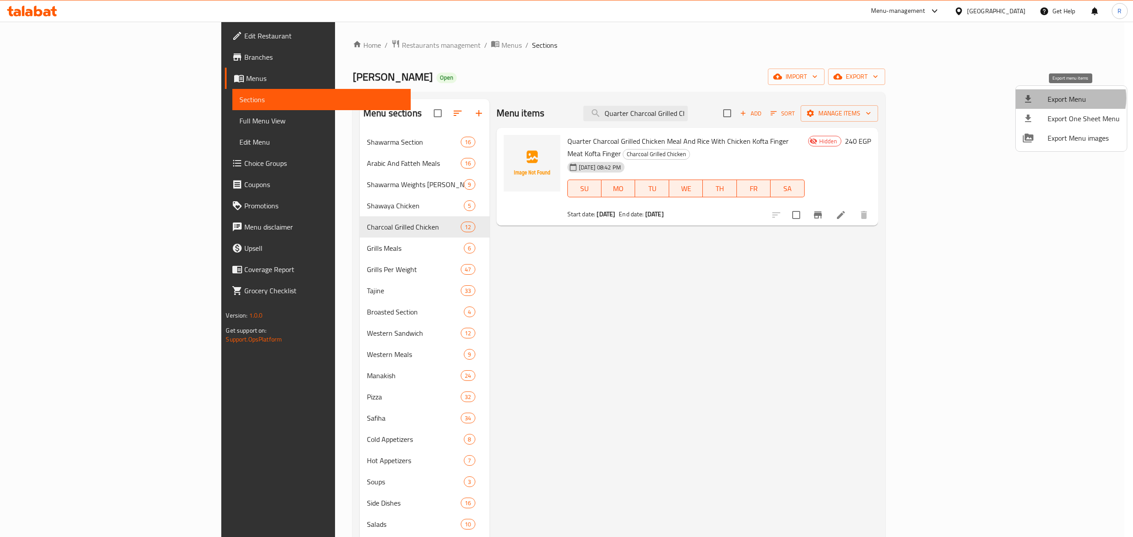
click at [1069, 99] on span "Export Menu" at bounding box center [1083, 99] width 72 height 11
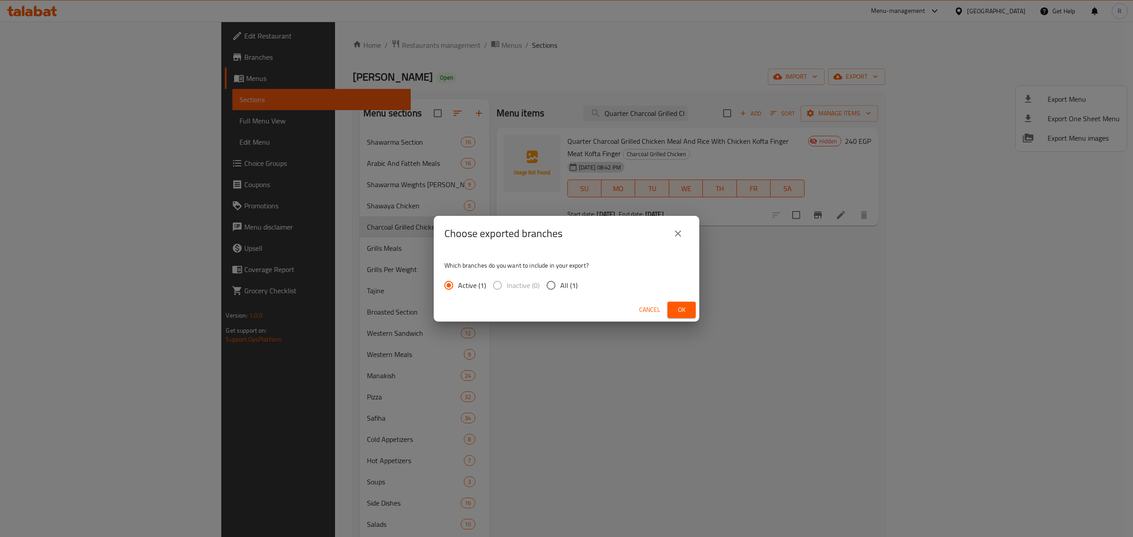
click at [689, 309] on button "Ok" at bounding box center [681, 310] width 28 height 16
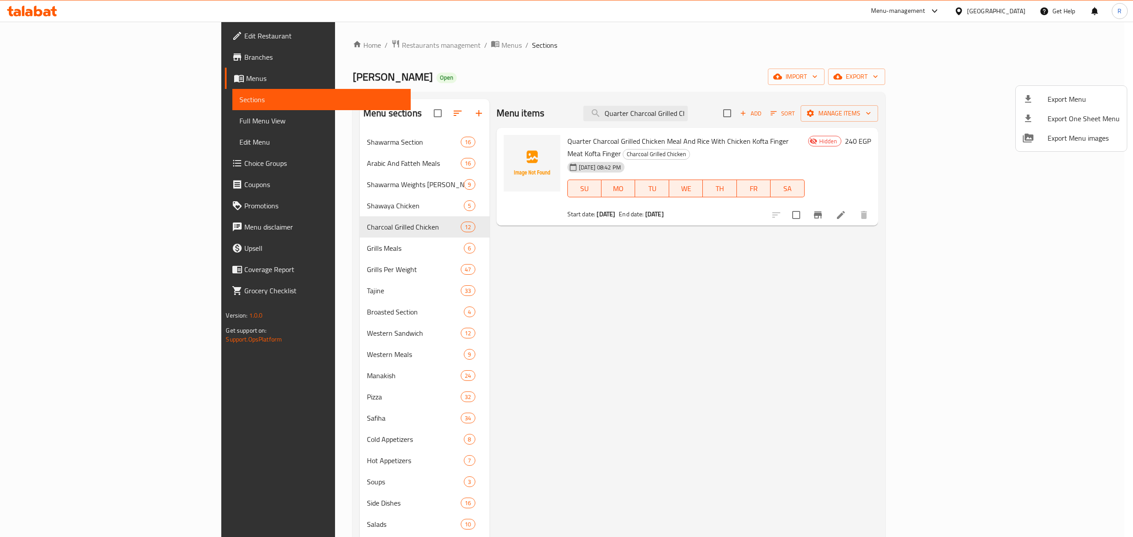
click at [1007, 307] on div at bounding box center [566, 268] width 1133 height 537
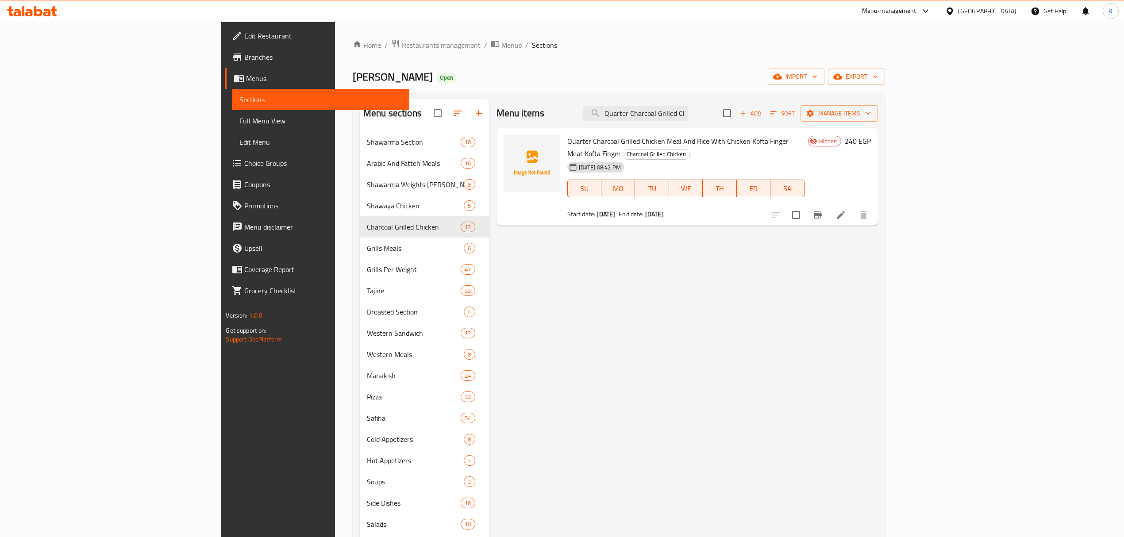
click at [845, 211] on icon at bounding box center [841, 215] width 8 height 8
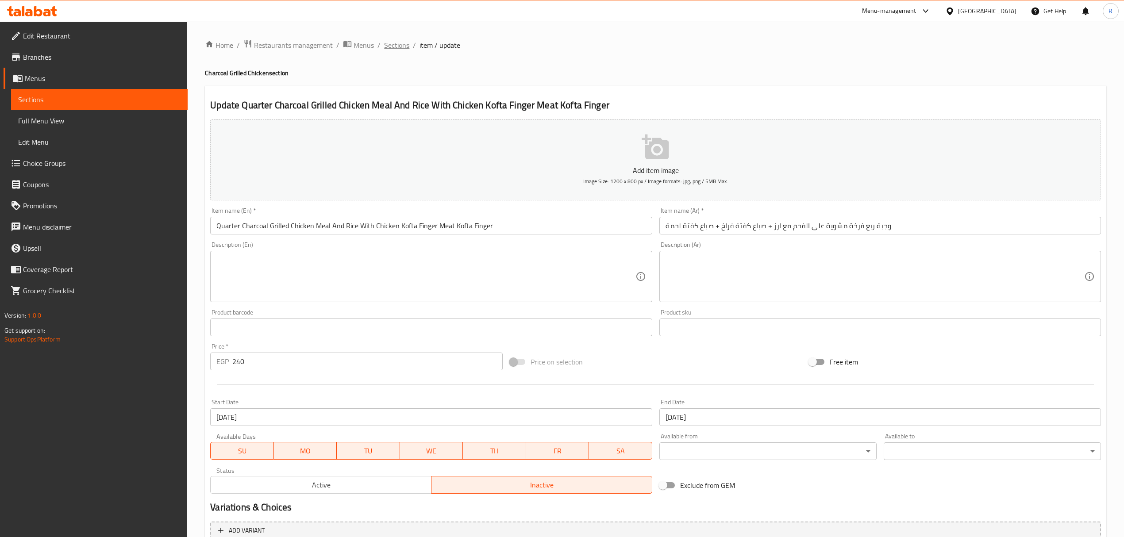
click at [393, 40] on span "Sections" at bounding box center [396, 45] width 25 height 11
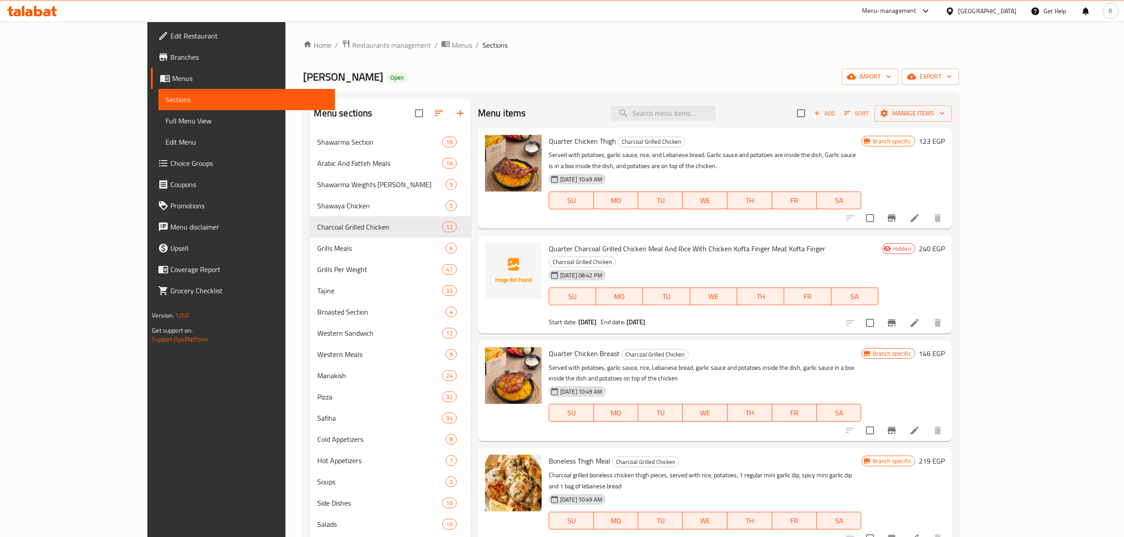
drag, startPoint x: 811, startPoint y: 46, endPoint x: 753, endPoint y: 62, distance: 60.2
click at [811, 46] on ol "Home / Restaurants management / Menus / Sections" at bounding box center [630, 45] width 655 height 12
click at [170, 161] on span "Choice Groups" at bounding box center [249, 163] width 158 height 11
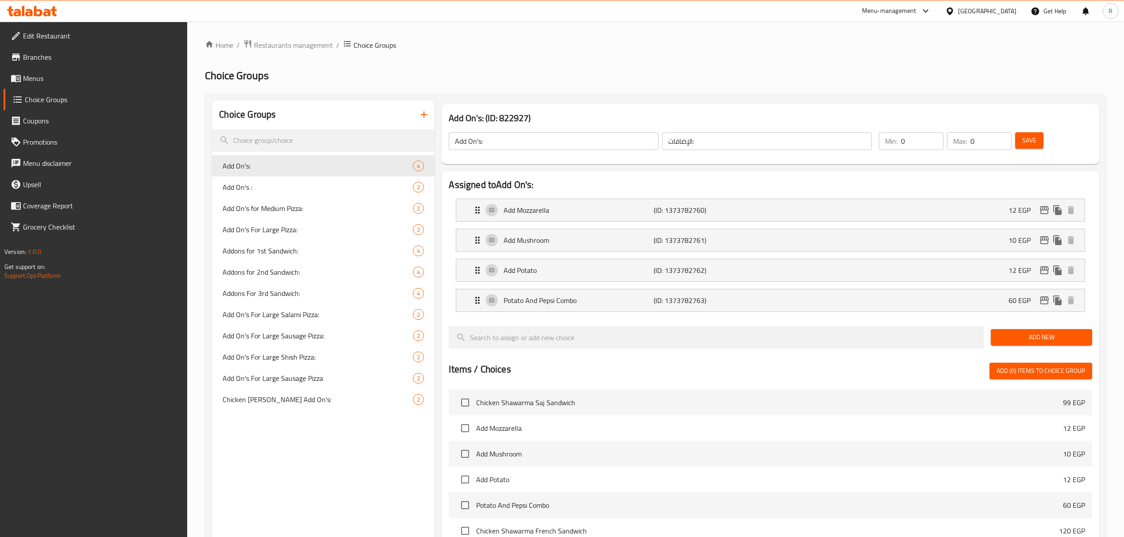
drag, startPoint x: 422, startPoint y: 126, endPoint x: 423, endPoint y: 106, distance: 19.5
click at [421, 126] on div "Choice Groups" at bounding box center [323, 114] width 223 height 29
click at [423, 106] on button "button" at bounding box center [423, 114] width 21 height 21
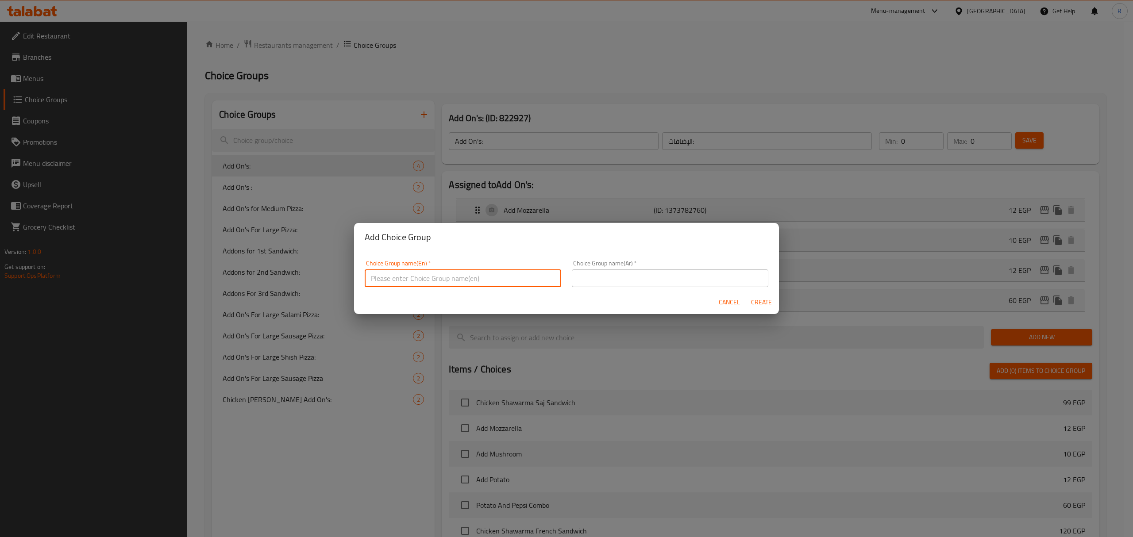
click at [456, 273] on input "text" at bounding box center [463, 278] width 196 height 18
click at [419, 283] on input "Your Choice Of Bread:" at bounding box center [463, 278] width 196 height 18
type input "Your Choice Of:"
click at [647, 270] on input "text" at bounding box center [670, 278] width 196 height 18
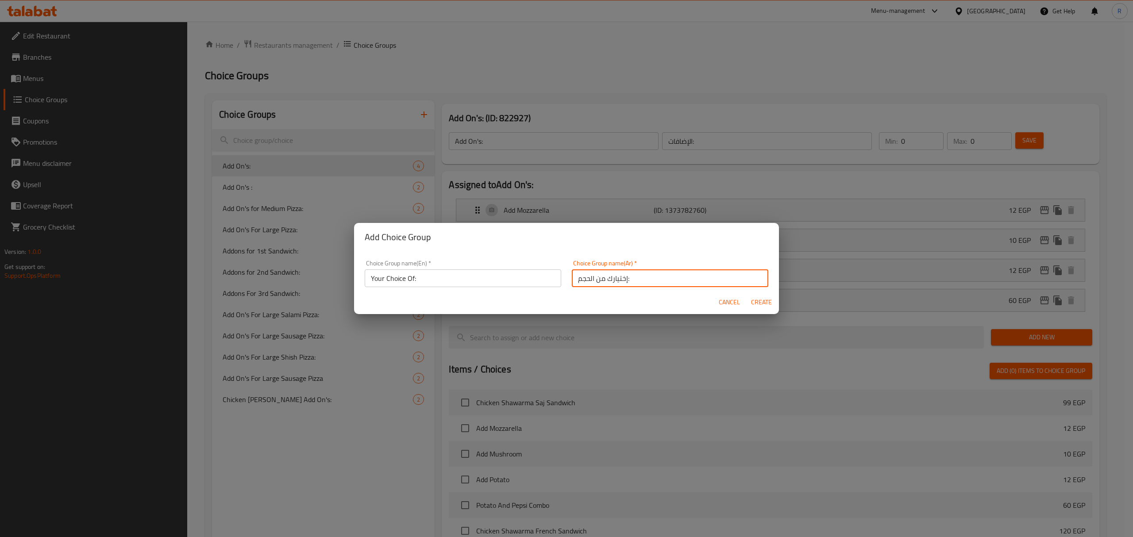
click at [580, 273] on input "إختيارك من الحجم:" at bounding box center [670, 278] width 196 height 18
type input "إختيارك من:"
drag, startPoint x: 766, startPoint y: 308, endPoint x: 767, endPoint y: 300, distance: 8.0
click at [767, 307] on span "Create" at bounding box center [760, 302] width 21 height 11
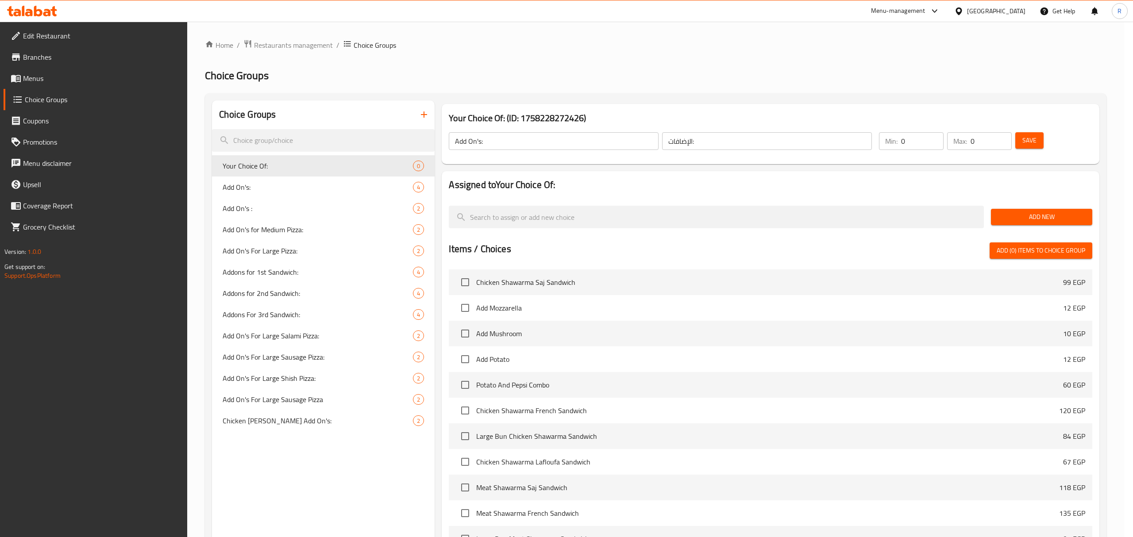
type input "Your Choice Of:"
type input "إختيارك من:"
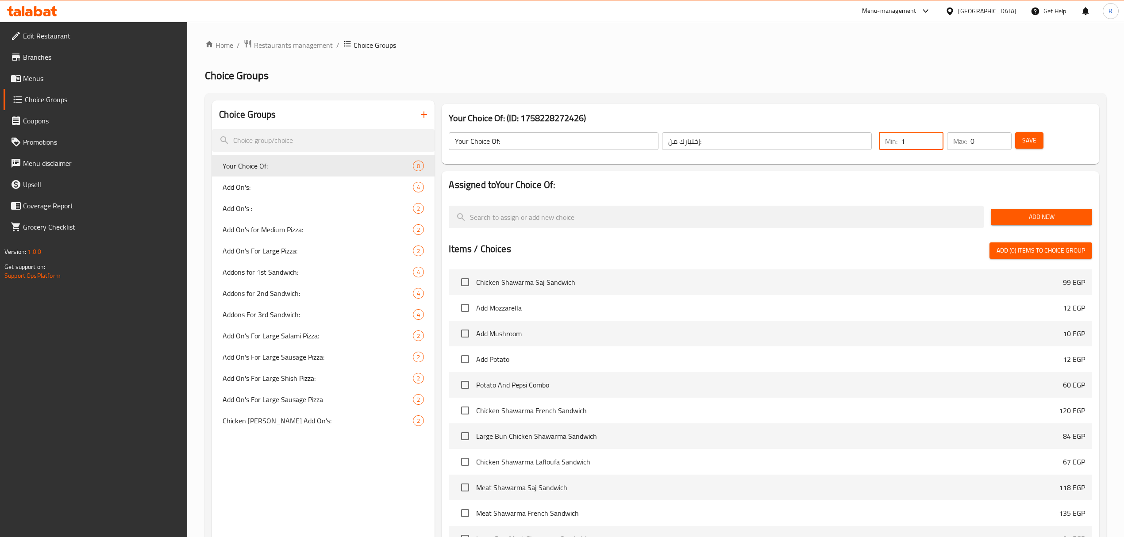
type input "1"
click at [935, 137] on input "1" at bounding box center [922, 141] width 42 height 18
drag, startPoint x: 1001, startPoint y: 136, endPoint x: 999, endPoint y: 147, distance: 10.8
type input "1"
click at [1001, 135] on input "1" at bounding box center [990, 141] width 41 height 18
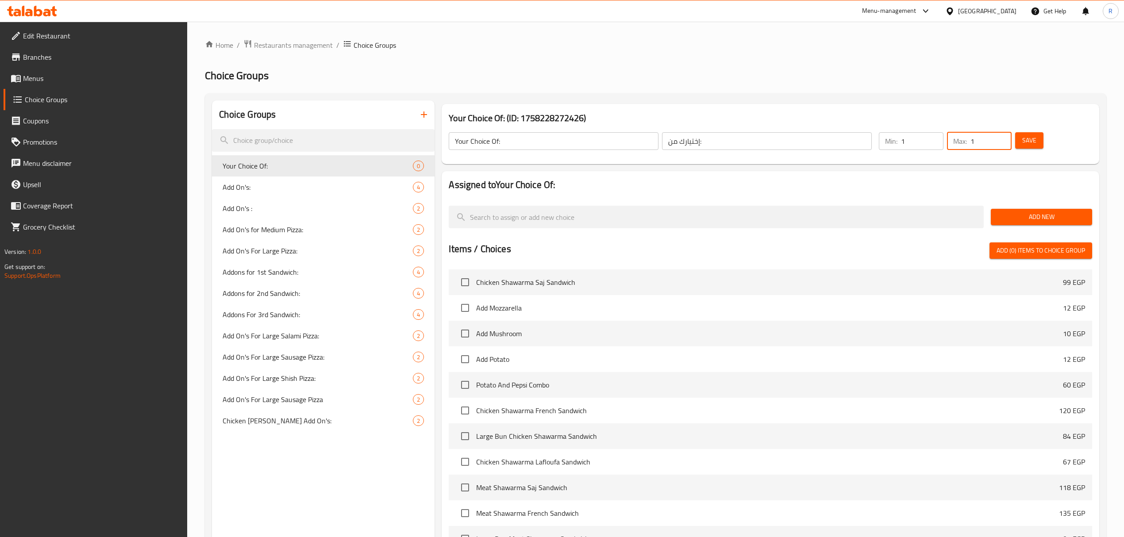
click at [1025, 225] on button "Add New" at bounding box center [1041, 217] width 101 height 16
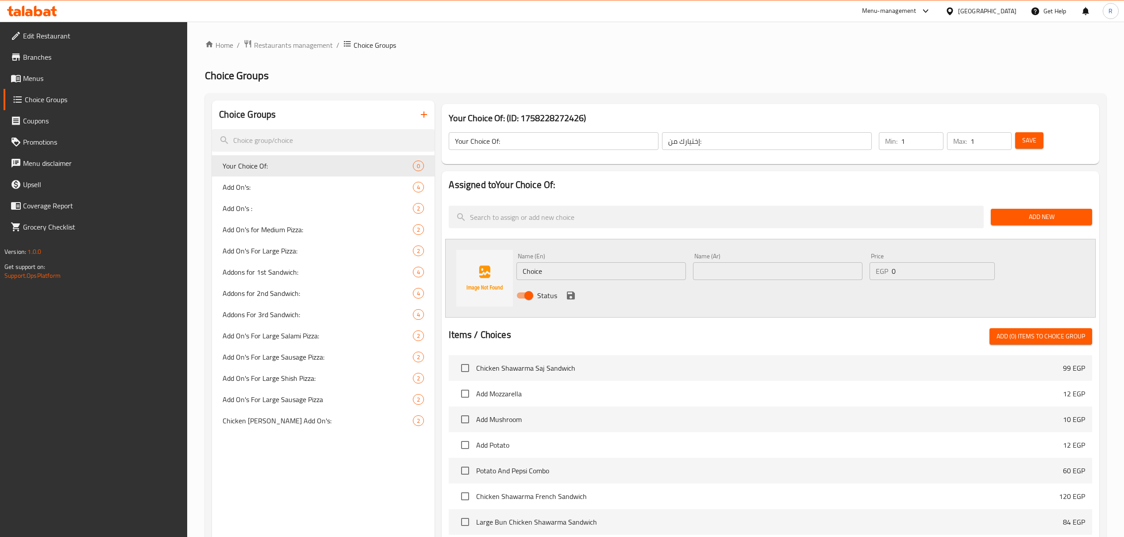
click at [596, 269] on input "Choice" at bounding box center [600, 271] width 169 height 18
type input "Thigh"
click at [754, 274] on input "text" at bounding box center [777, 271] width 169 height 18
paste input "فخذ"
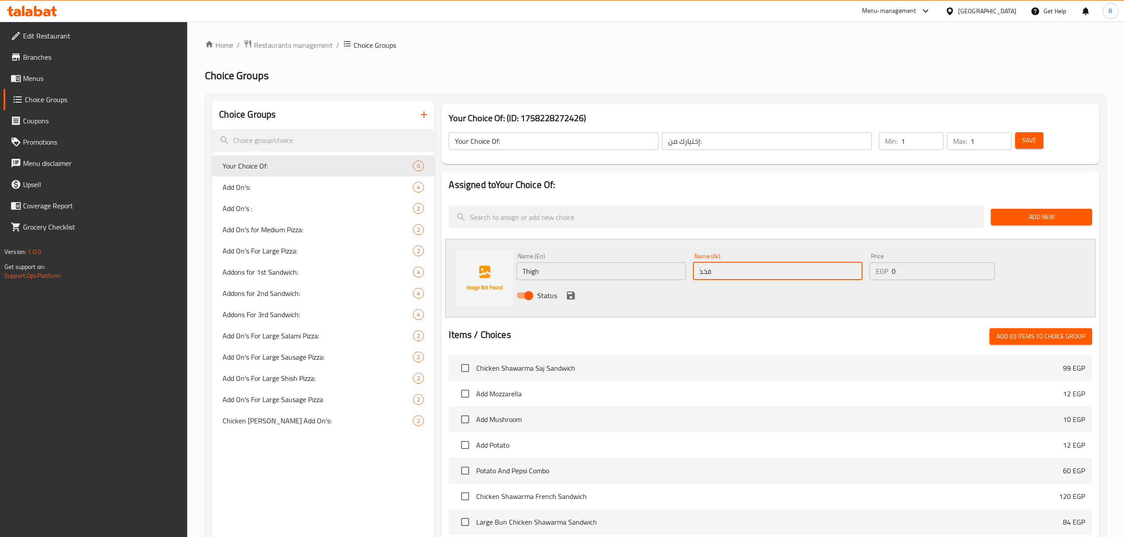
type input "فخذ"
drag, startPoint x: 571, startPoint y: 299, endPoint x: 956, endPoint y: 296, distance: 385.0
click at [570, 299] on icon "save" at bounding box center [571, 296] width 8 height 8
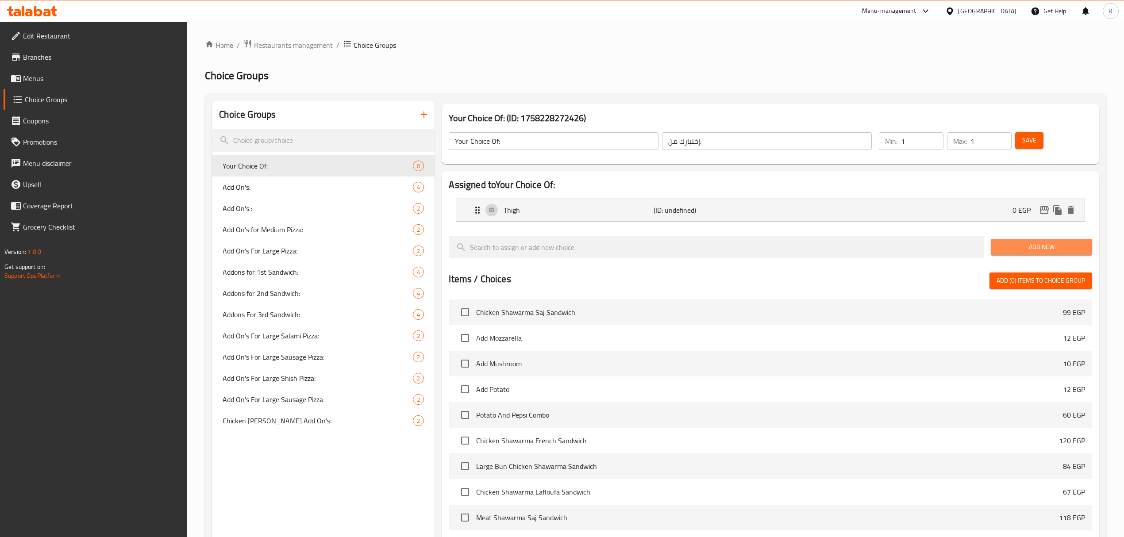
click at [1062, 250] on span "Add New" at bounding box center [1041, 247] width 87 height 11
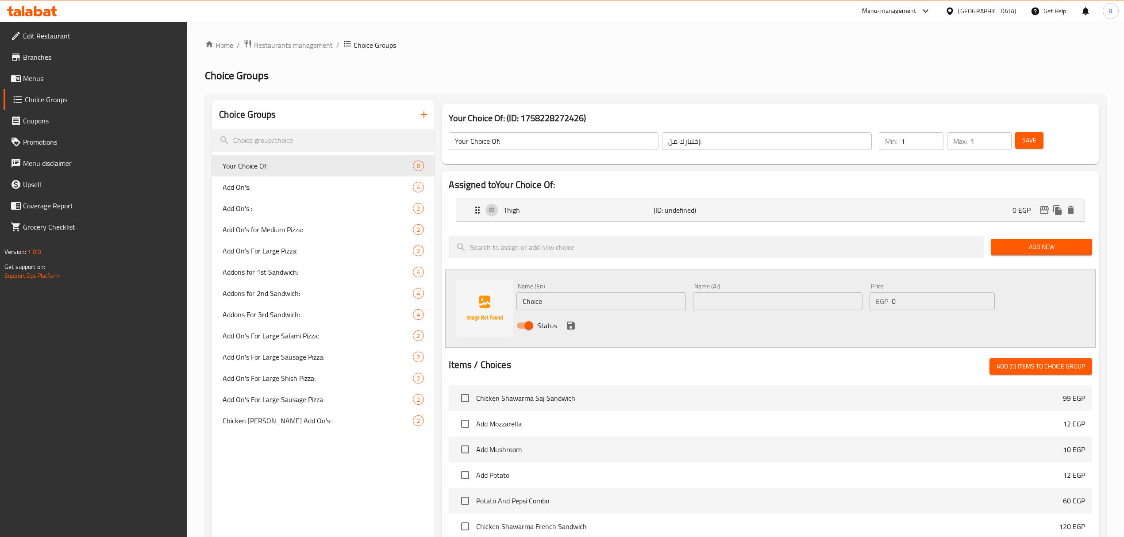
click at [581, 296] on input "Choice" at bounding box center [600, 301] width 169 height 18
click at [581, 294] on input "Breast" at bounding box center [600, 301] width 169 height 18
type input "Breast"
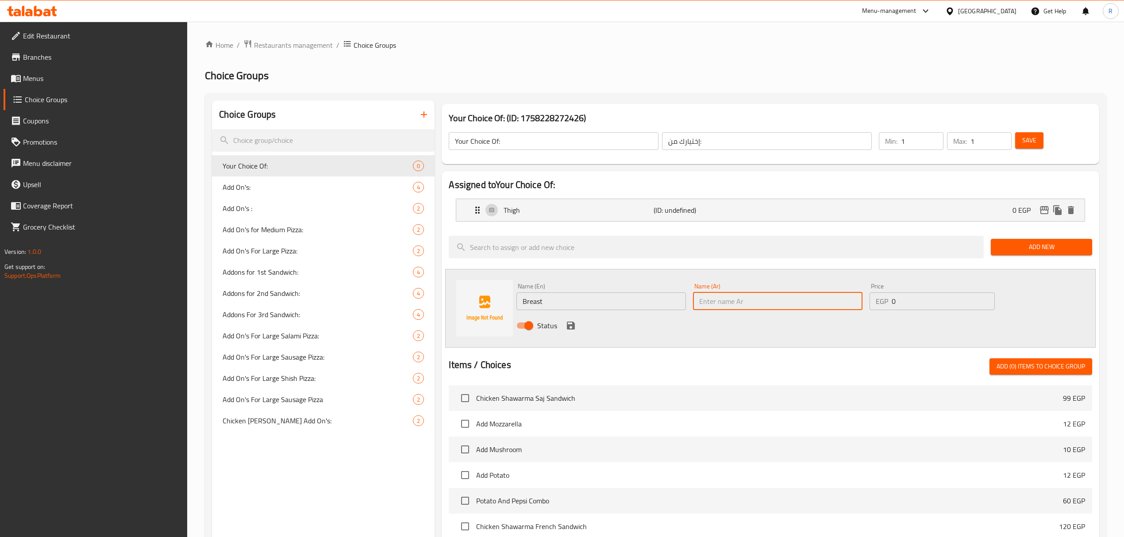
paste input "صدر"
type input "صدر"
drag, startPoint x: 574, startPoint y: 326, endPoint x: 1037, endPoint y: 164, distance: 490.3
click at [574, 326] on icon "save" at bounding box center [570, 325] width 11 height 11
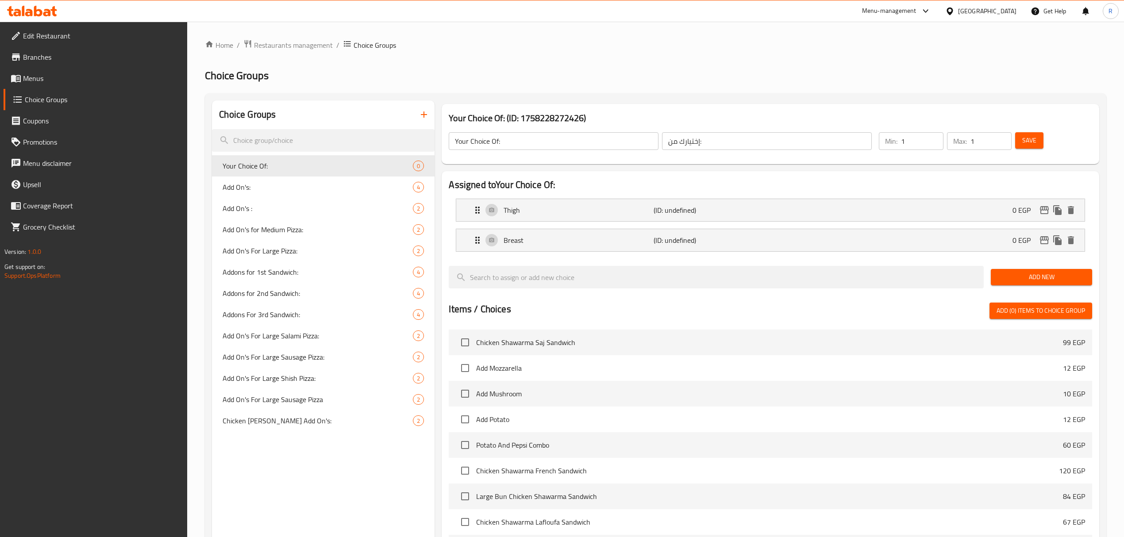
click at [1038, 144] on button "Save" at bounding box center [1029, 140] width 28 height 16
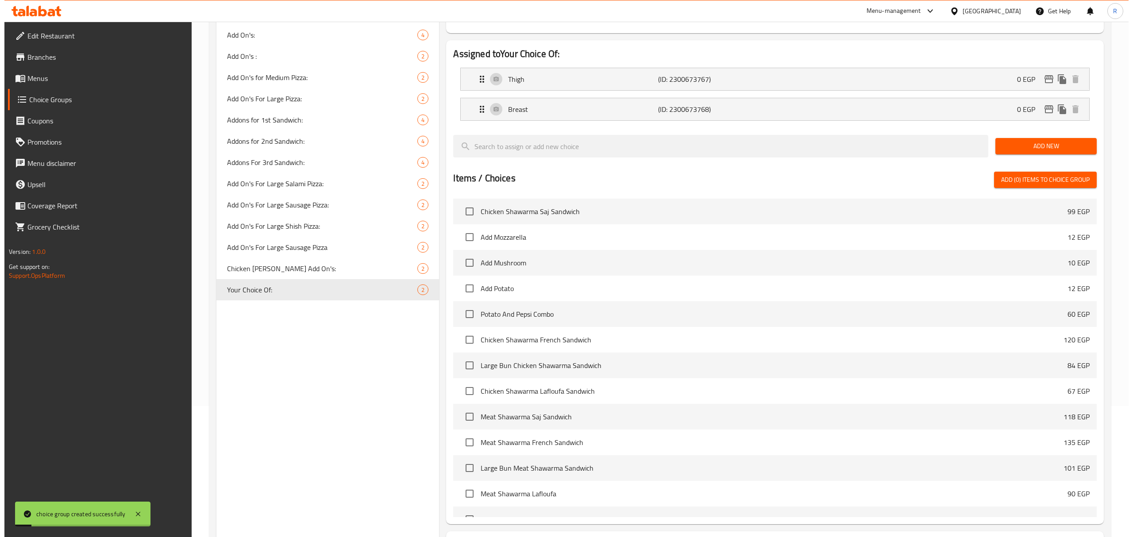
scroll to position [209, 0]
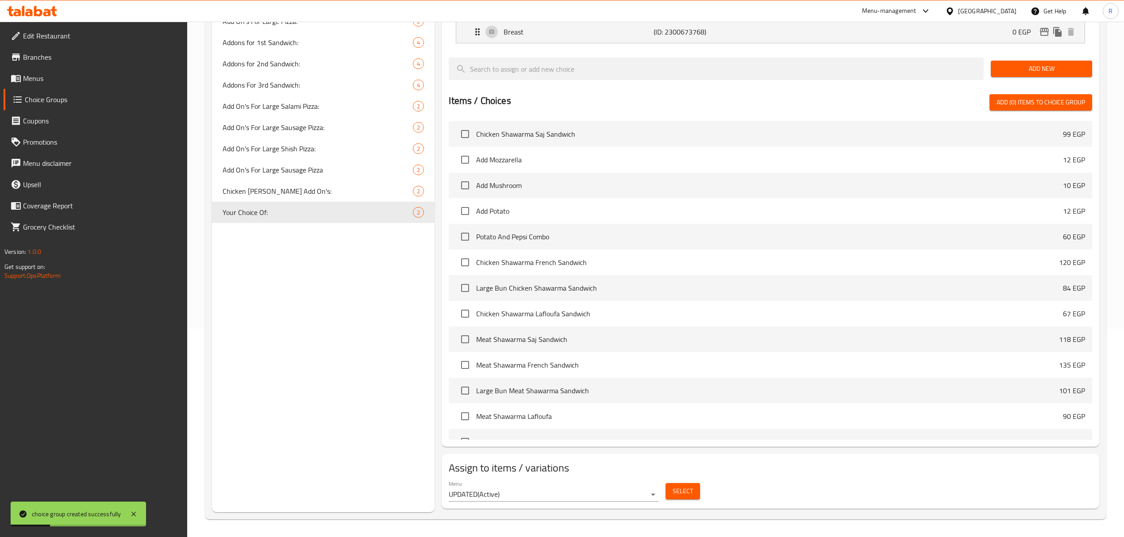
click at [681, 492] on span "Select" at bounding box center [683, 491] width 20 height 11
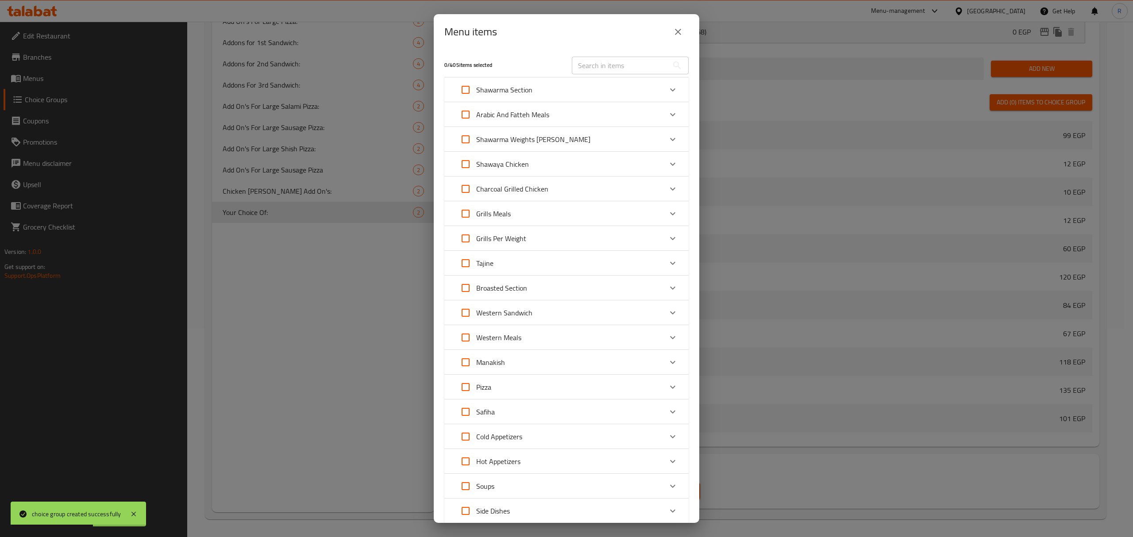
drag, startPoint x: 622, startPoint y: 56, endPoint x: 623, endPoint y: 63, distance: 7.2
click at [622, 57] on input "text" at bounding box center [620, 66] width 96 height 18
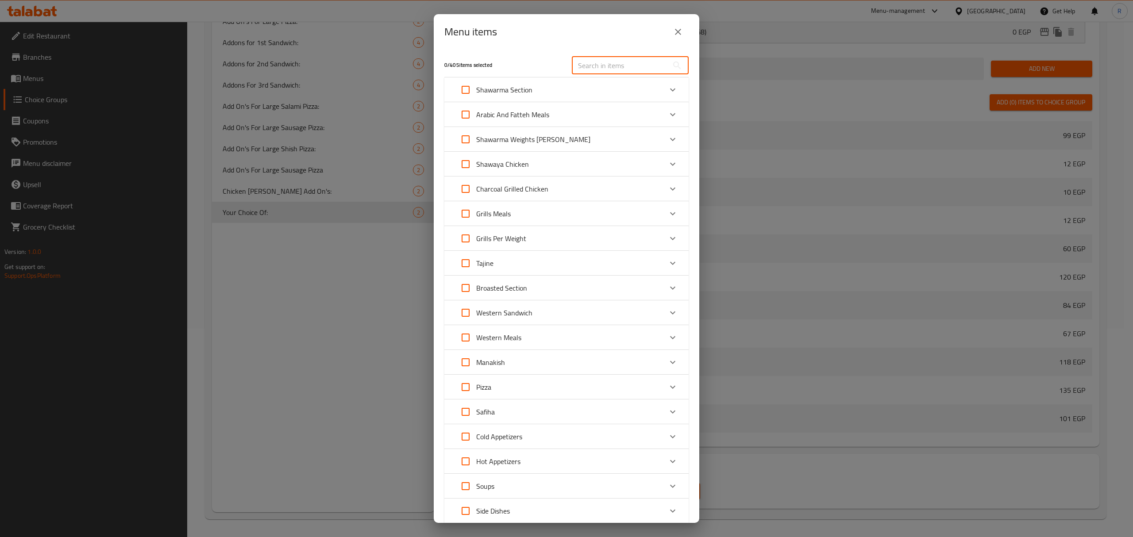
paste input "Quarter Charcoal Grilled Chicken Meal And Rice With Chicken Kofta Finger Meat K…"
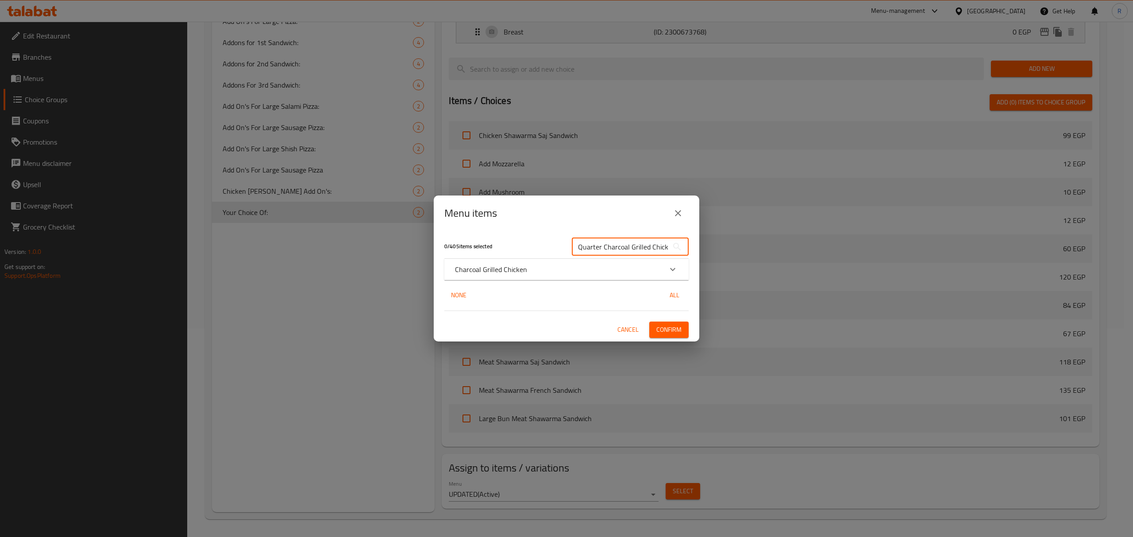
scroll to position [0, 181]
type input "Quarter Charcoal Grilled Chicken Meal And Rice With Chicken Kofta Finger Meat K…"
click at [673, 273] on icon "Expand" at bounding box center [672, 269] width 11 height 11
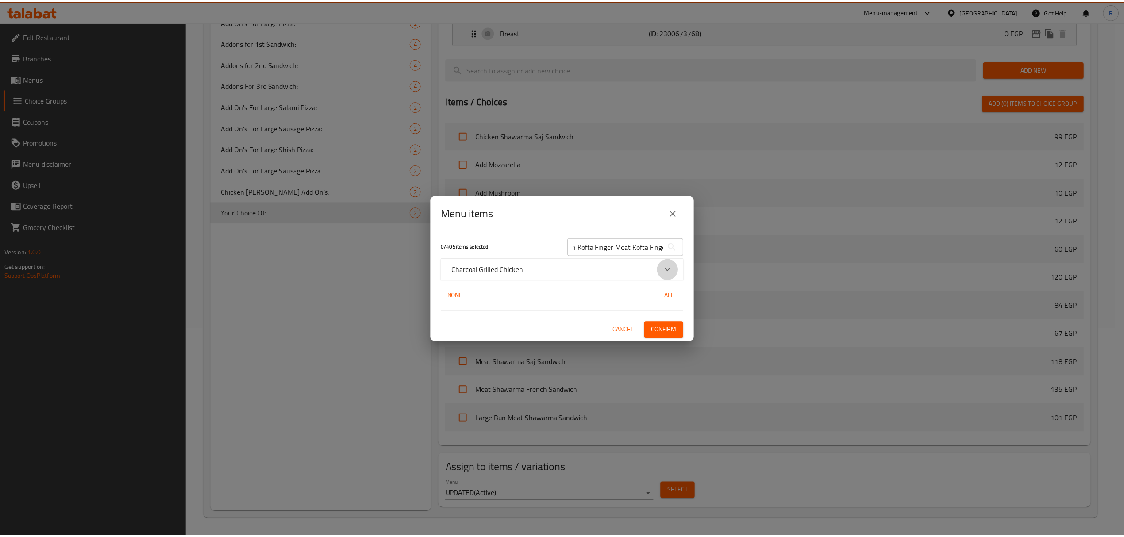
scroll to position [0, 0]
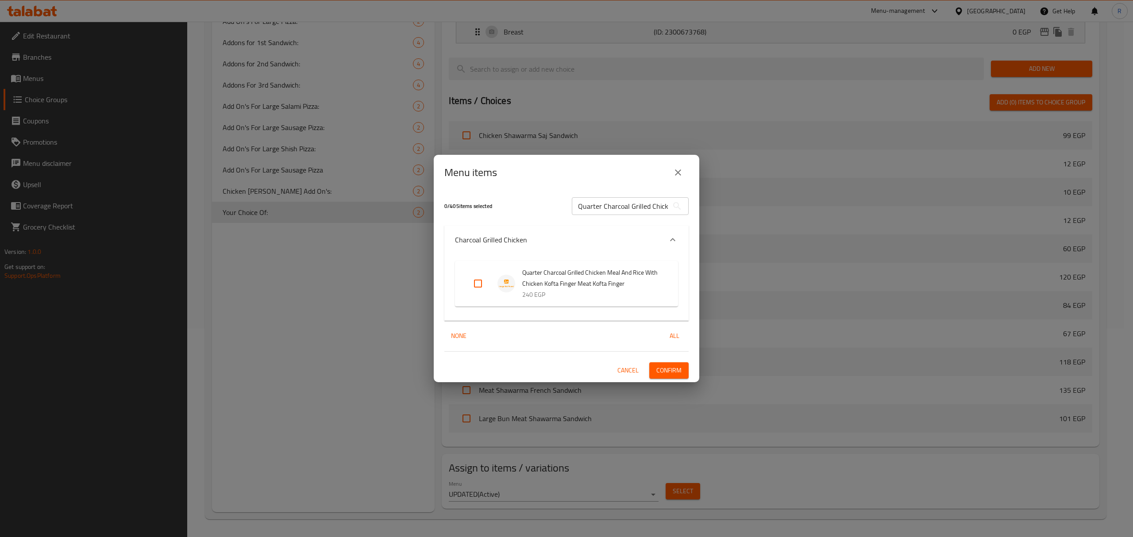
click at [477, 284] on input "Expand" at bounding box center [477, 283] width 21 height 21
checkbox input "true"
click at [664, 370] on span "Confirm" at bounding box center [668, 370] width 25 height 11
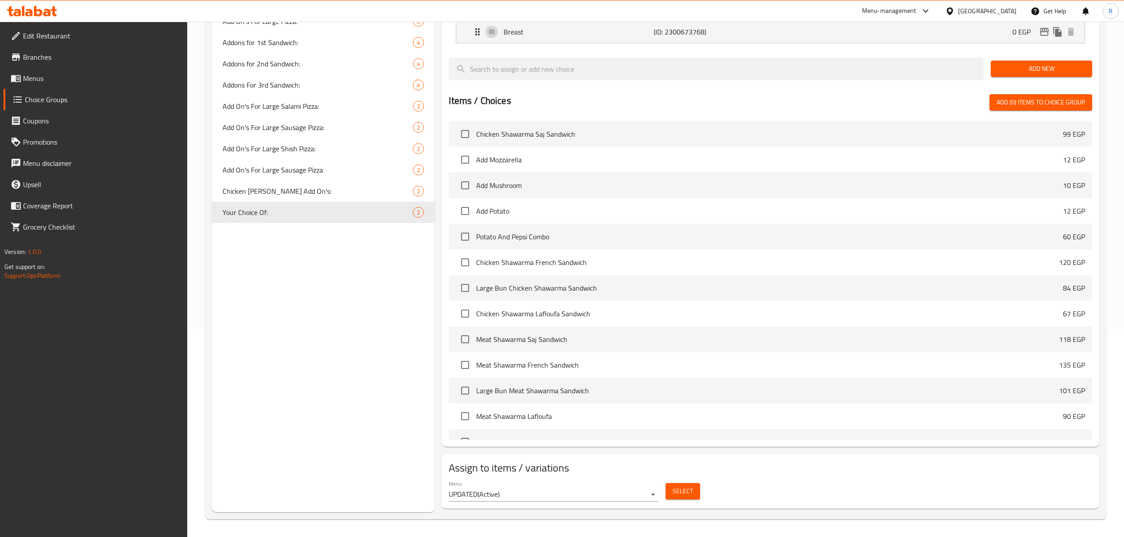
click at [89, 74] on span "Menus" at bounding box center [102, 78] width 158 height 11
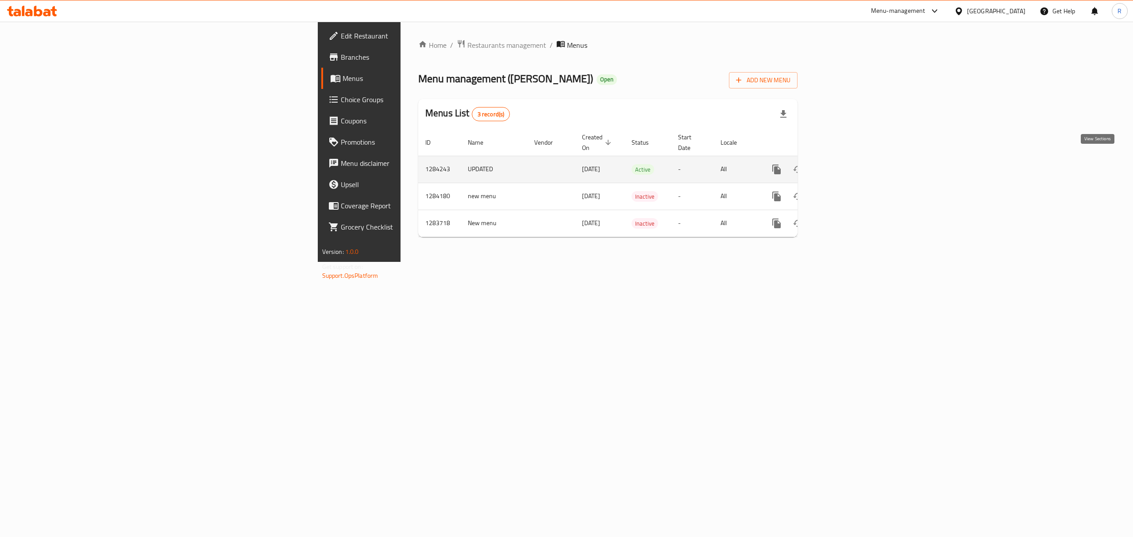
click at [844, 165] on icon "enhanced table" at bounding box center [840, 169] width 8 height 8
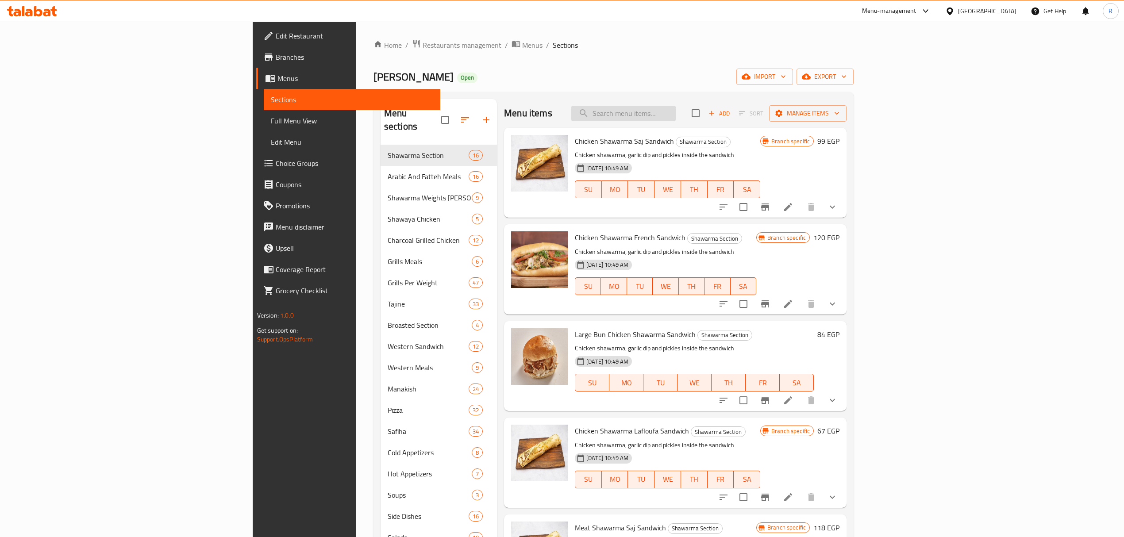
click at [676, 112] on input "search" at bounding box center [623, 113] width 104 height 15
paste input "Quarter Charcoal Grilled Chicken Meal And Rice With Chicken Kofta Finger Meat K…"
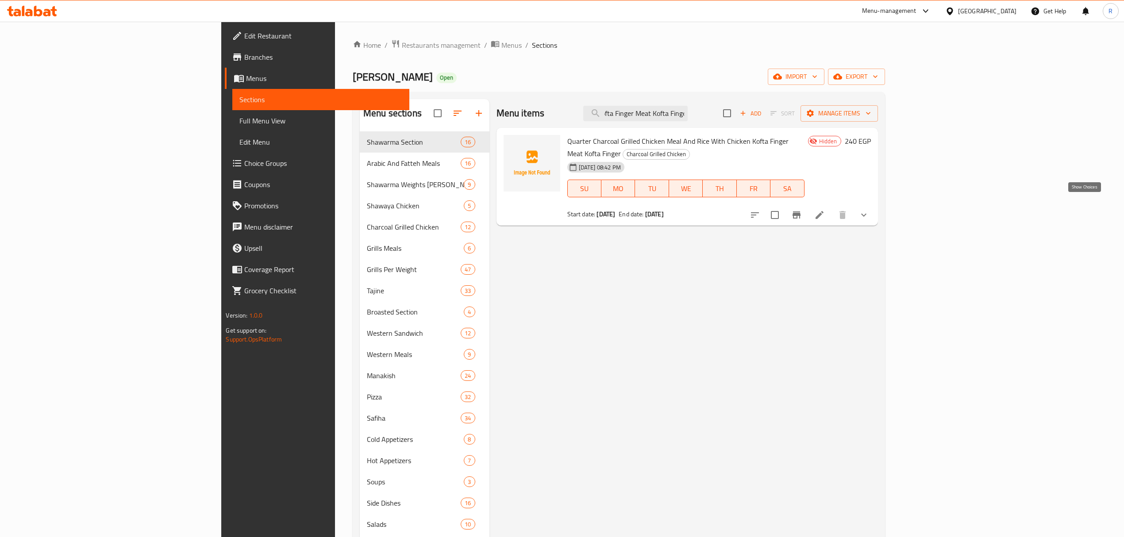
type input "Quarter Charcoal Grilled Chicken Meal And Rice With Chicken Kofta Finger Meat K…"
click at [869, 210] on icon "show more" at bounding box center [863, 215] width 11 height 11
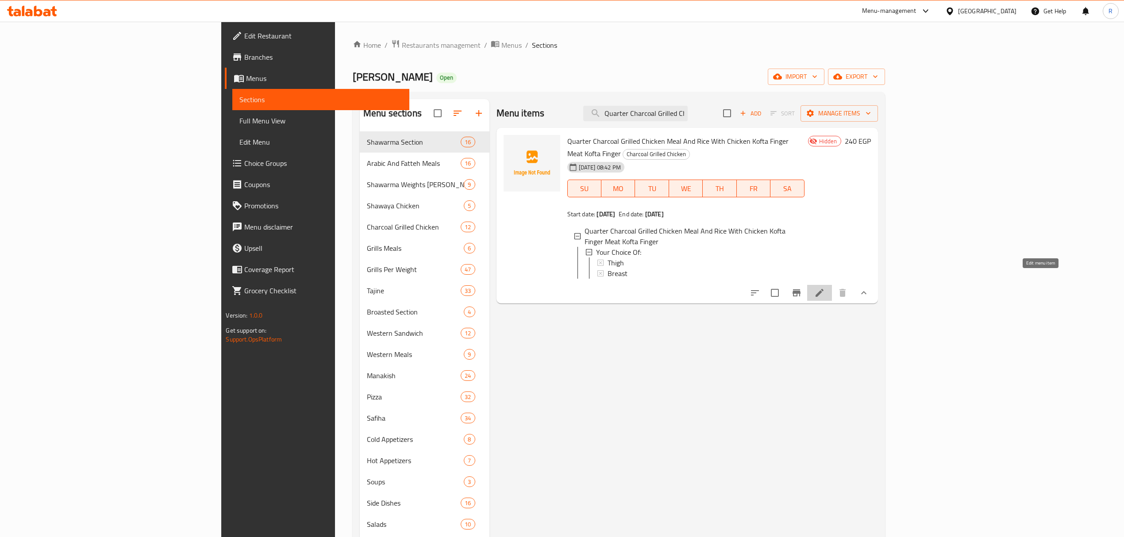
click at [825, 288] on icon at bounding box center [819, 293] width 11 height 11
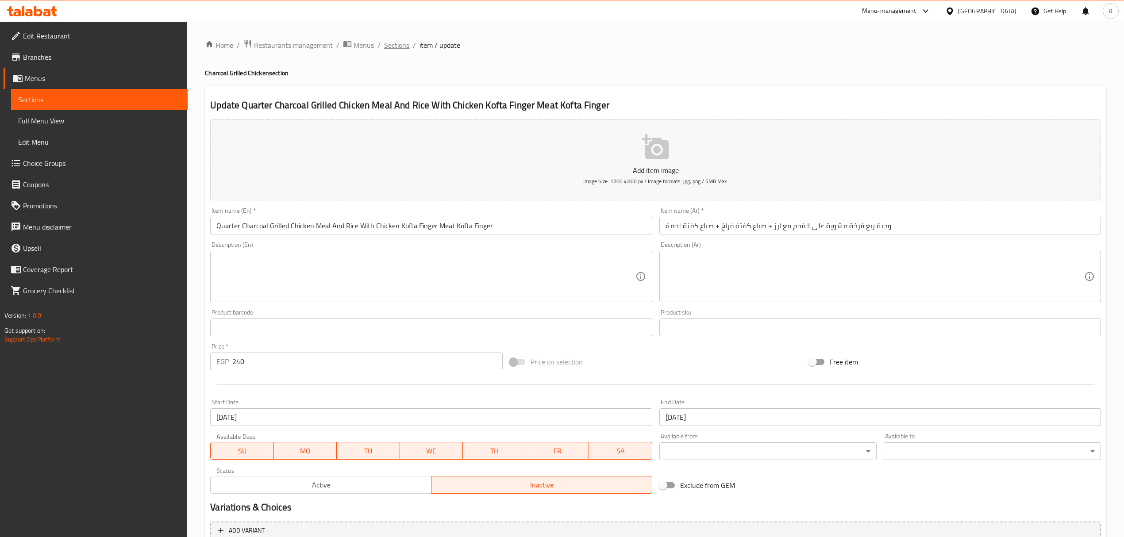
drag, startPoint x: 409, startPoint y: 47, endPoint x: 402, endPoint y: 46, distance: 6.7
click at [409, 47] on ol "Home / Restaurants management / Menus / Sections / item / update" at bounding box center [655, 45] width 901 height 12
click at [400, 45] on span "Sections" at bounding box center [396, 45] width 25 height 11
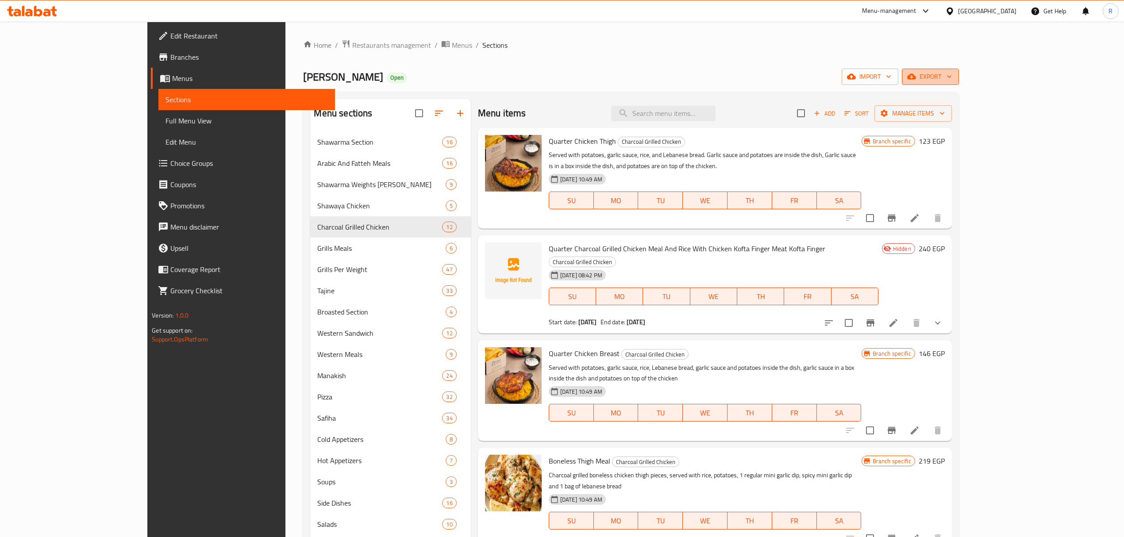
click at [952, 74] on span "export" at bounding box center [930, 76] width 43 height 11
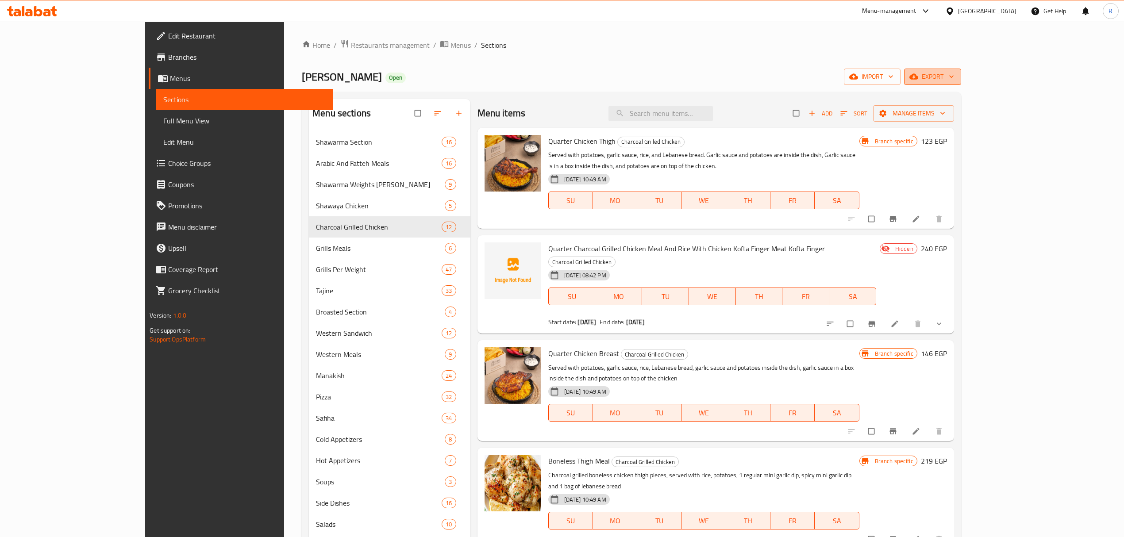
click at [961, 83] on button "export" at bounding box center [932, 77] width 57 height 16
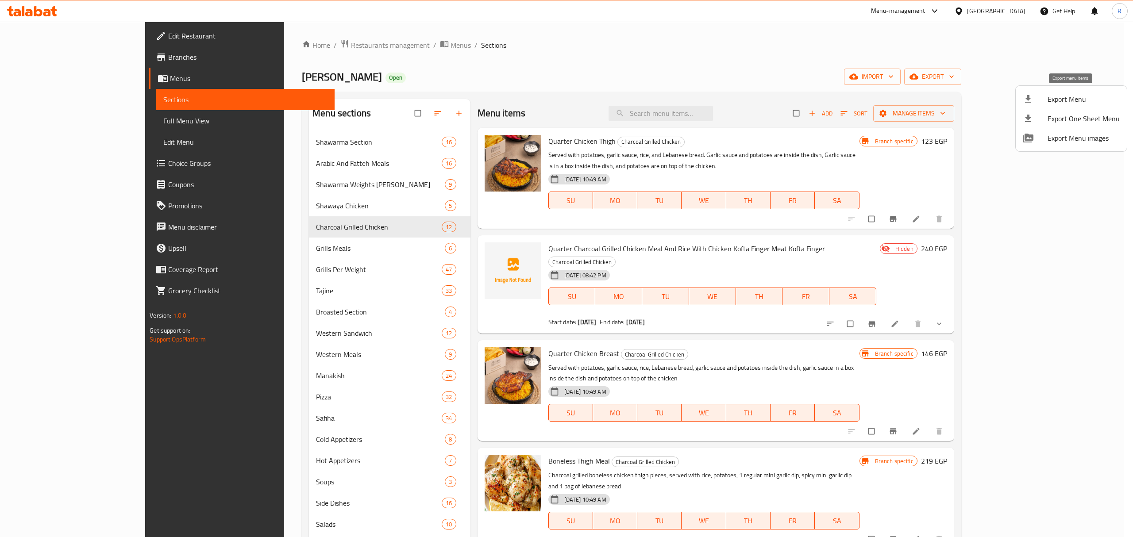
click at [1066, 94] on span "Export Menu" at bounding box center [1083, 99] width 72 height 11
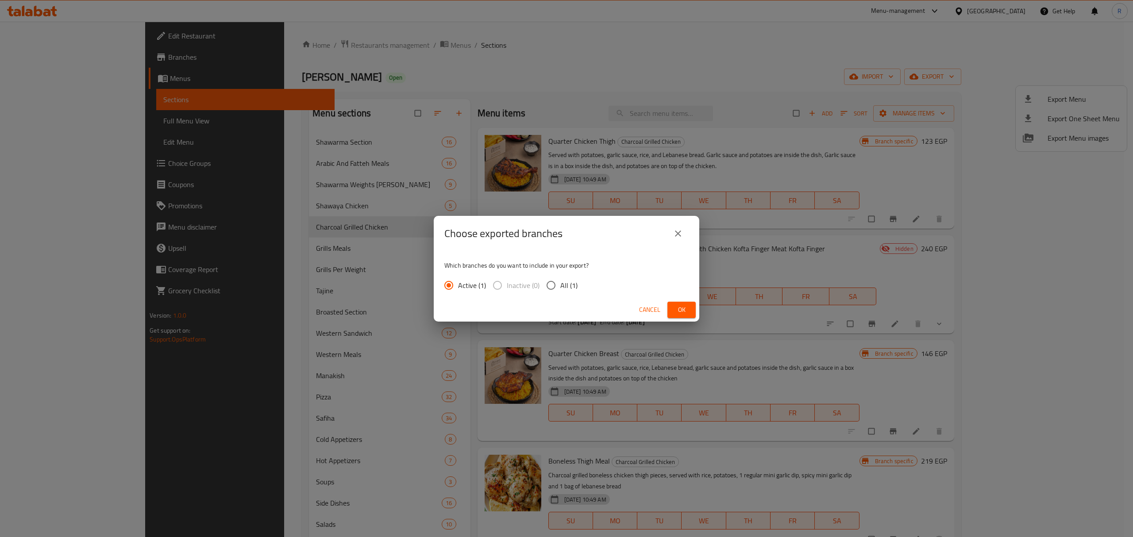
click at [673, 308] on button "Ok" at bounding box center [681, 310] width 28 height 16
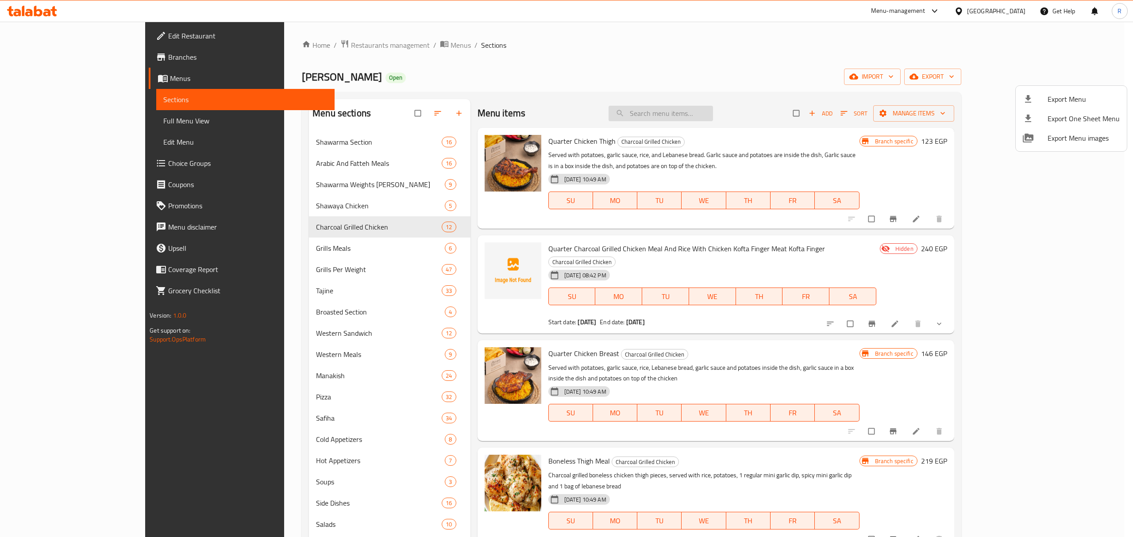
click at [710, 109] on div at bounding box center [566, 268] width 1133 height 537
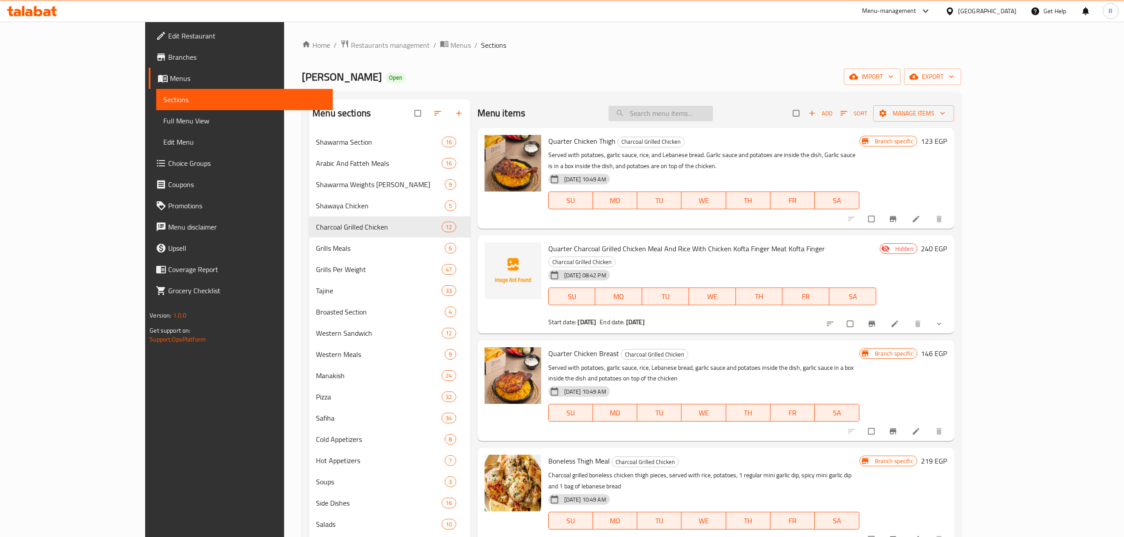
click at [713, 109] on input "search" at bounding box center [660, 113] width 104 height 15
paste input "Quarter Charcoal Grilled Chicken Meal And Rice With Chicken Kofta Finger Meat K…"
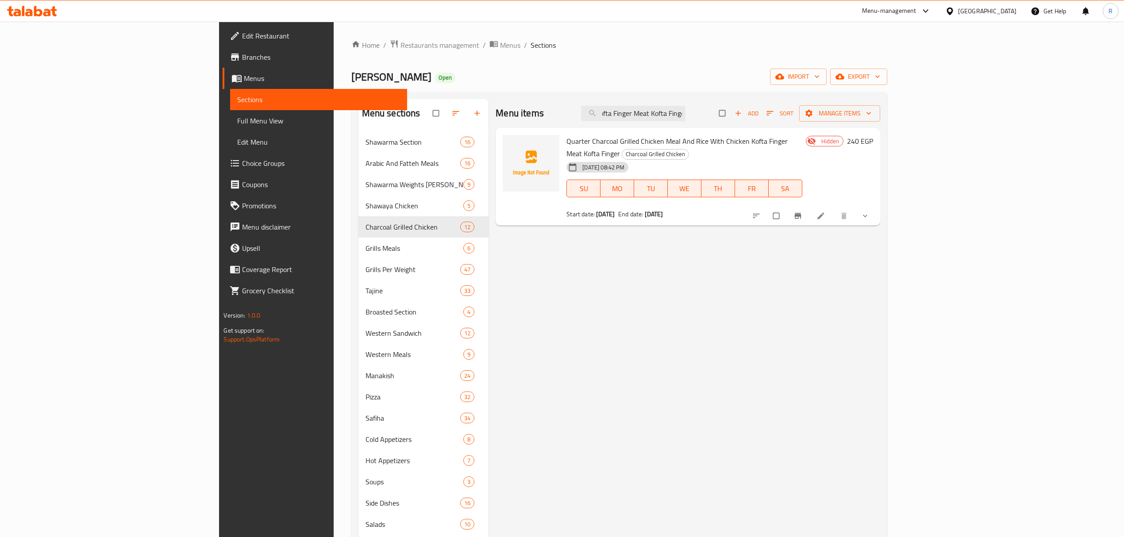
type input "Quarter Charcoal Grilled Chicken Meal And Rice With Chicken Kofta Finger Meat K…"
click at [827, 211] on link at bounding box center [821, 215] width 11 height 9
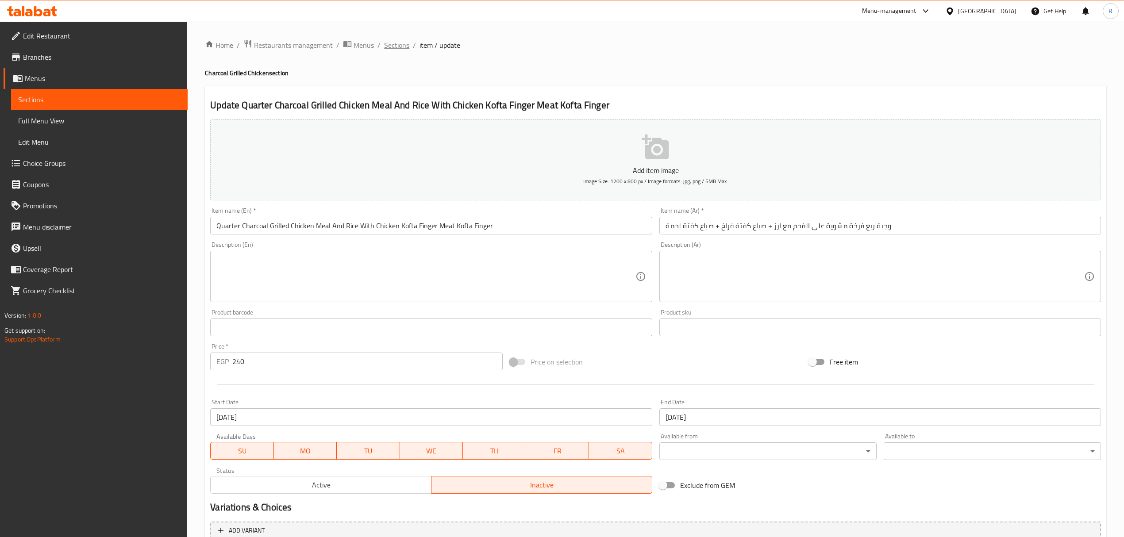
click at [393, 43] on span "Sections" at bounding box center [396, 45] width 25 height 11
